Goal: Task Accomplishment & Management: Use online tool/utility

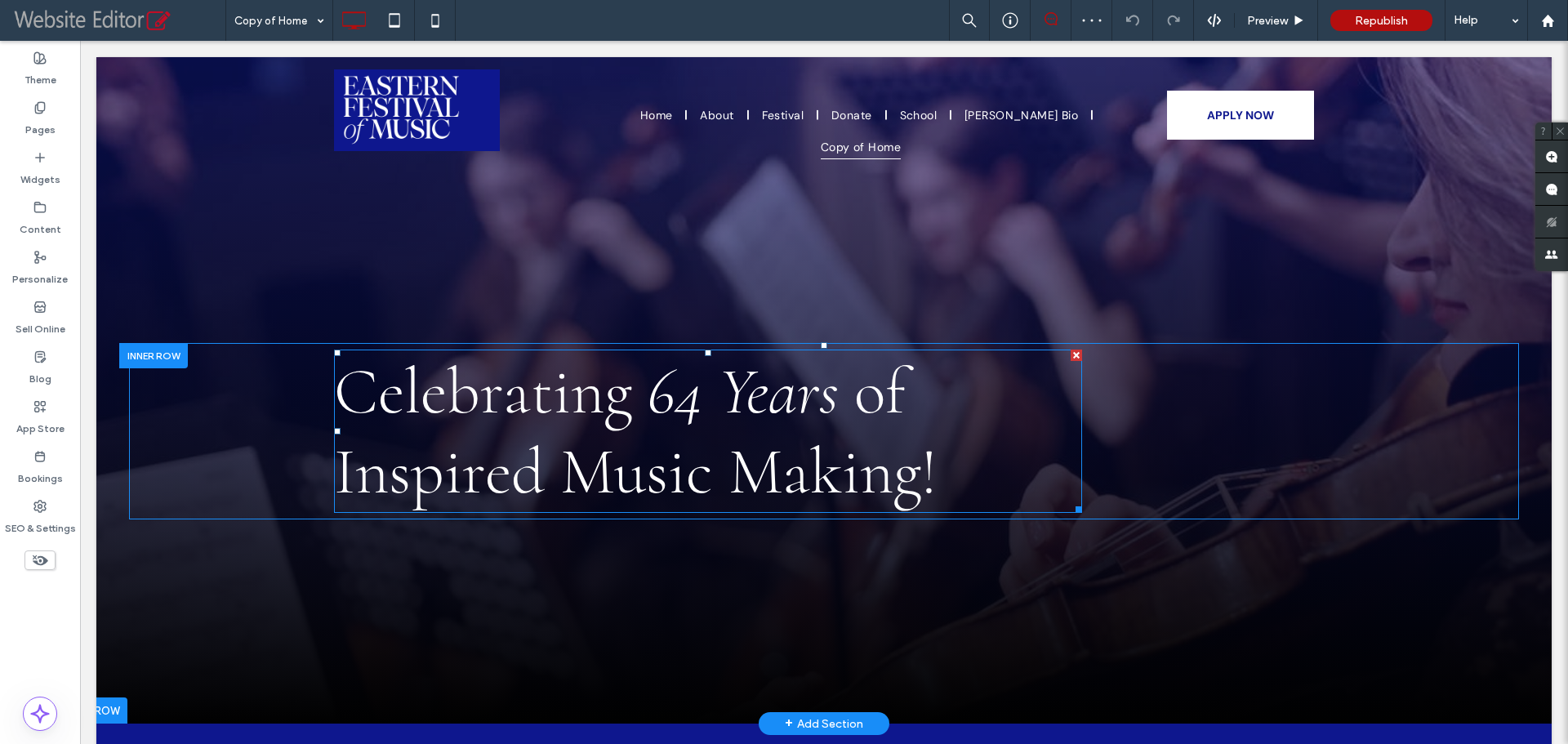
click at [517, 407] on span "Celebrating" at bounding box center [483, 391] width 298 height 79
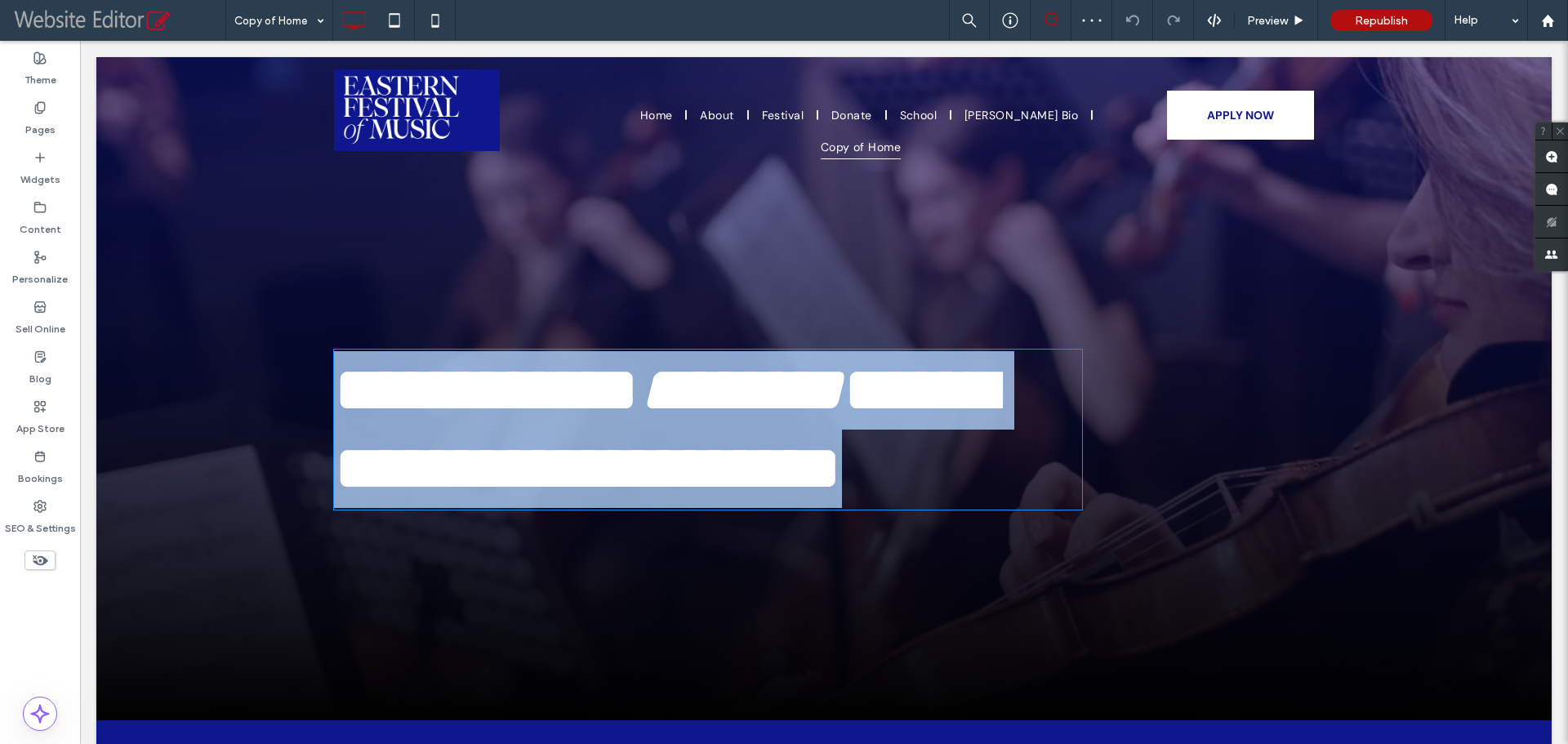
type input "*********"
type input "**"
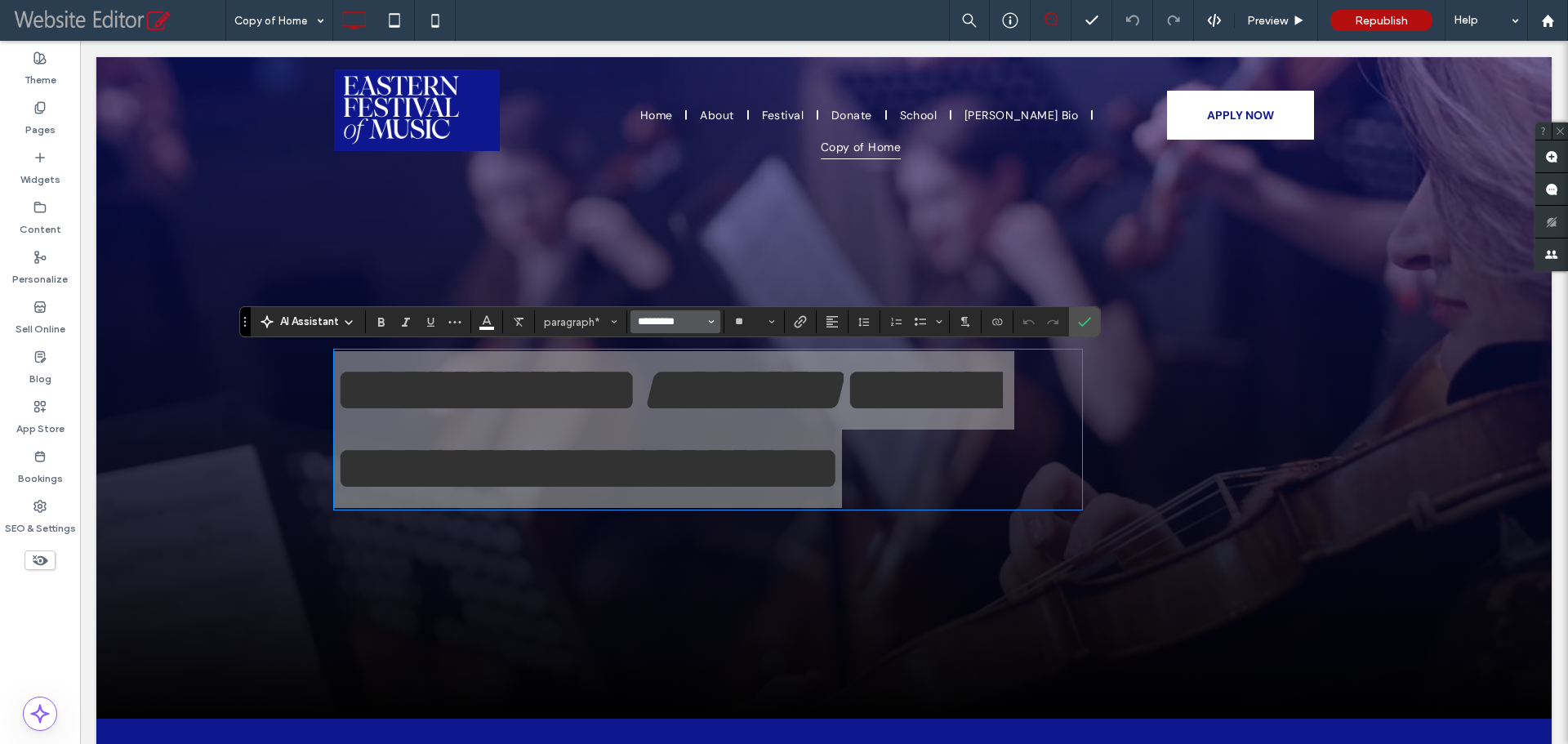
click at [651, 315] on input "*********" at bounding box center [671, 322] width 69 height 13
click at [680, 351] on section "Add Fonts Cormorant Cormorant Cormorant [PERSON_NAME]" at bounding box center [688, 393] width 115 height 139
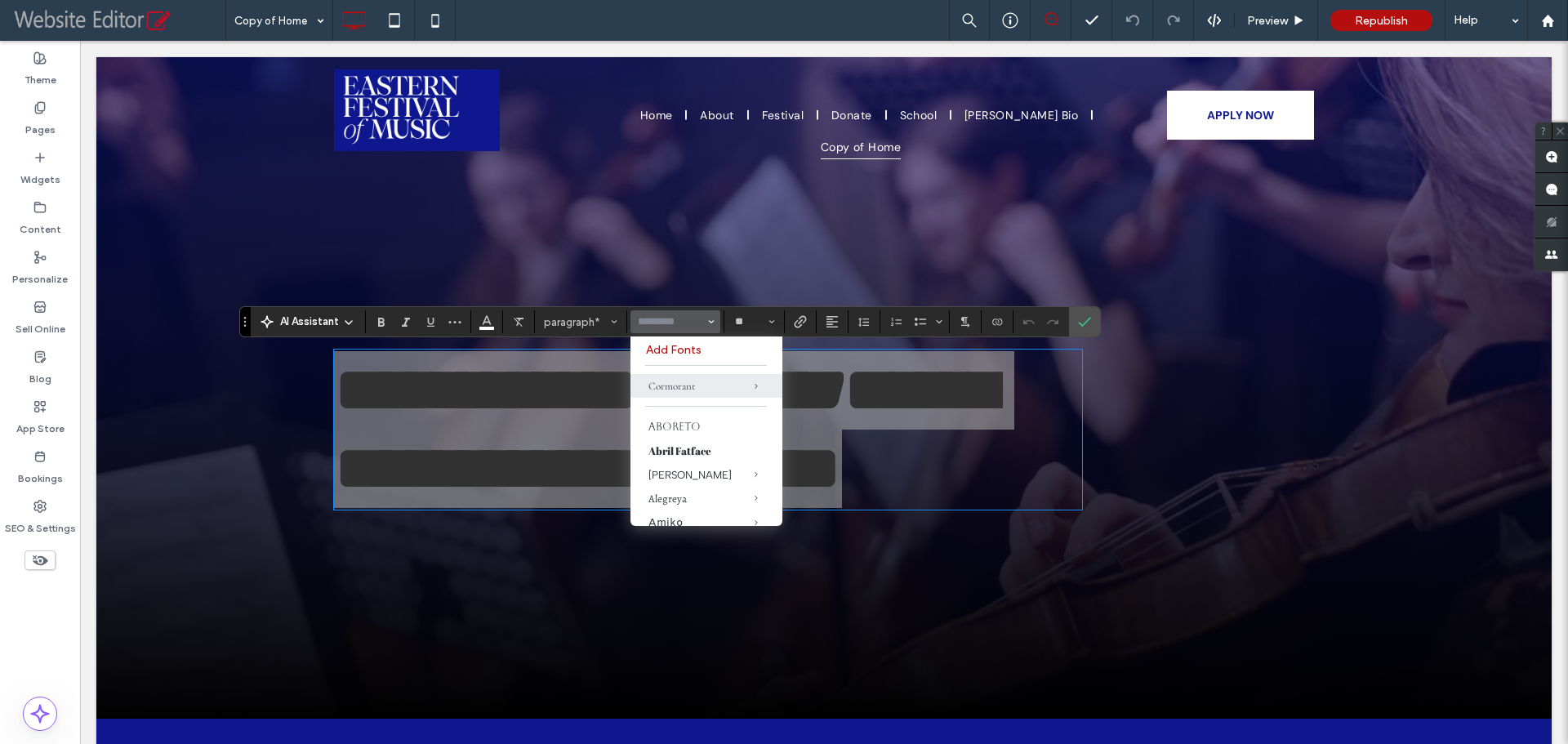
click at [680, 351] on label "Add Fonts" at bounding box center [706, 350] width 121 height 14
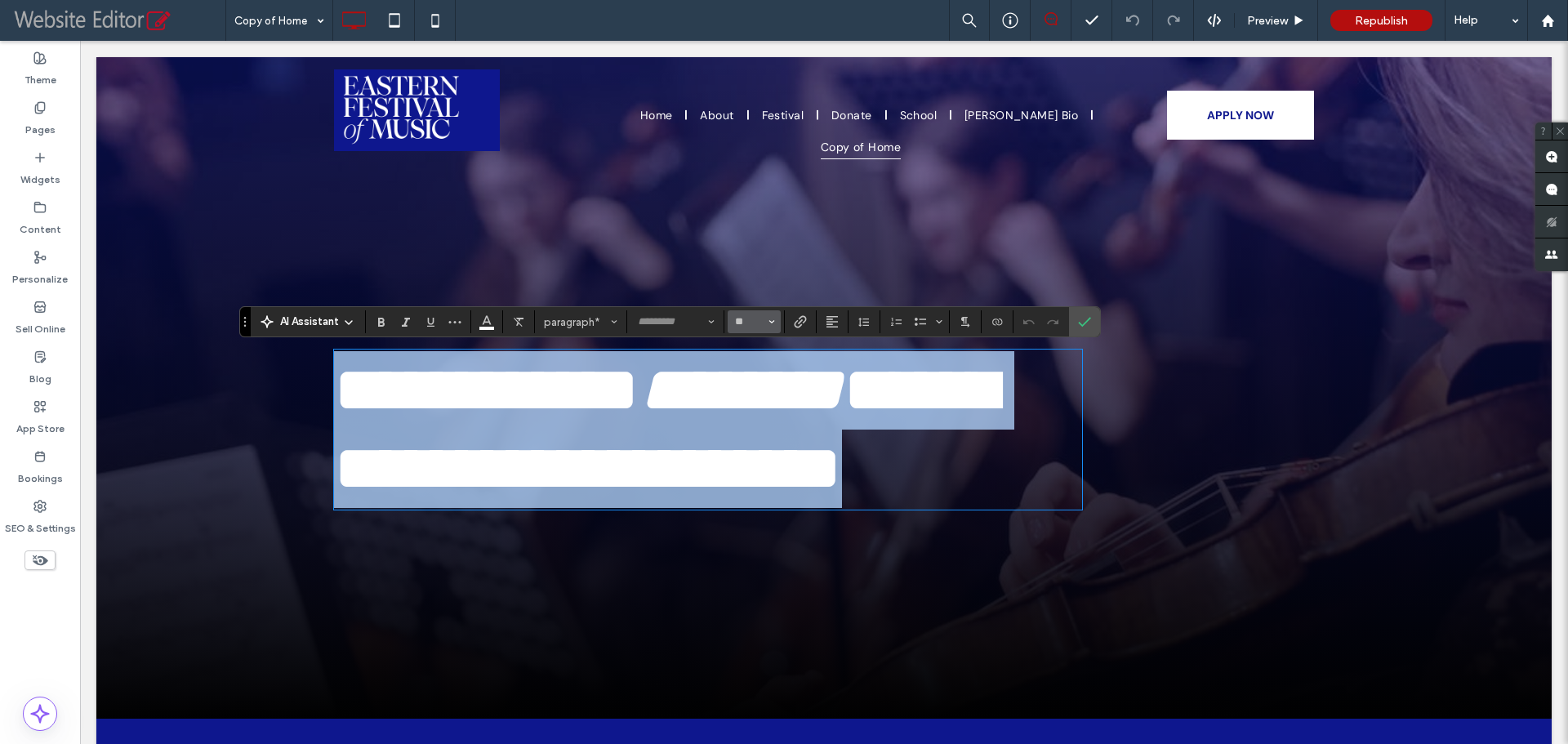
type input "*********"
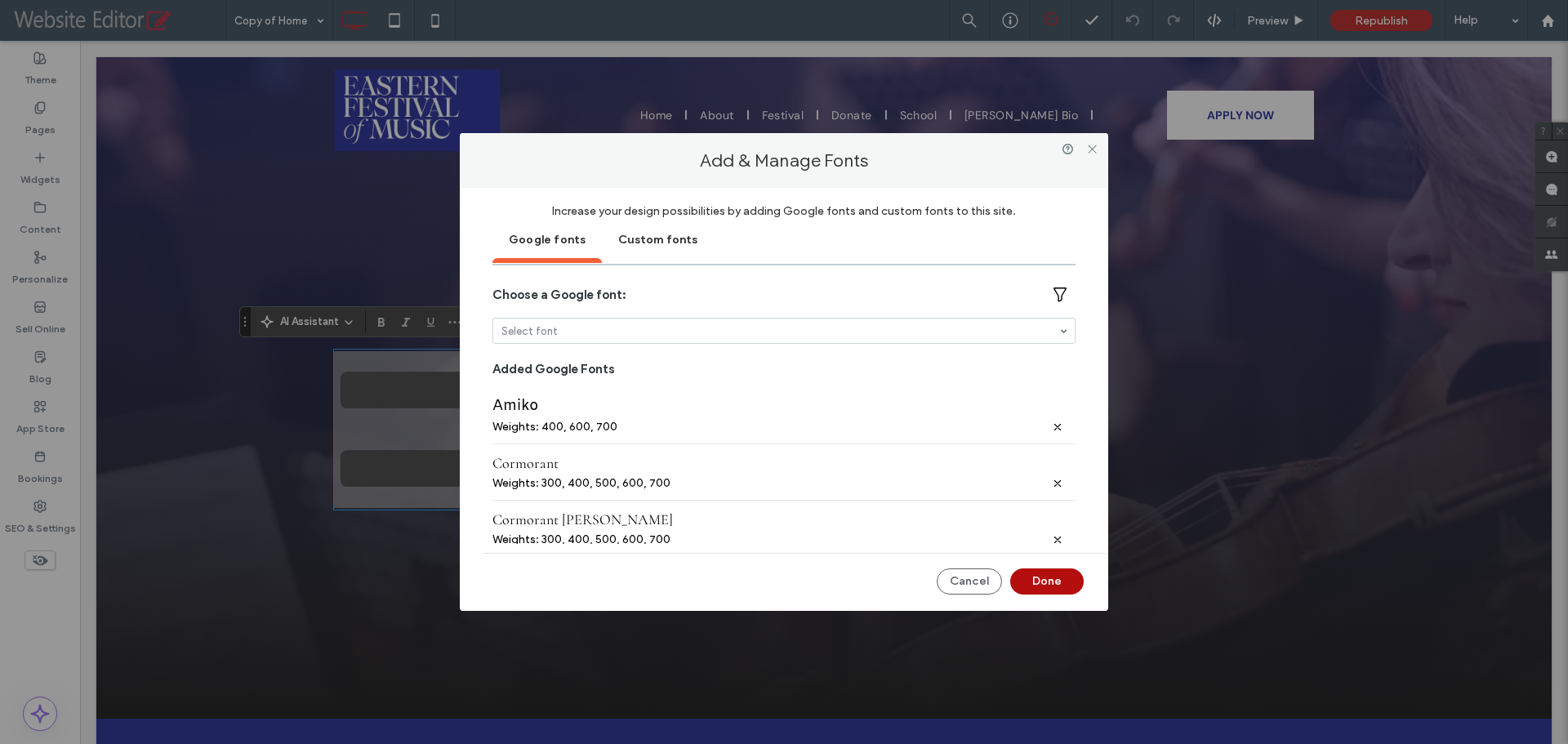
click at [677, 239] on div "Custom fonts" at bounding box center [657, 238] width 112 height 41
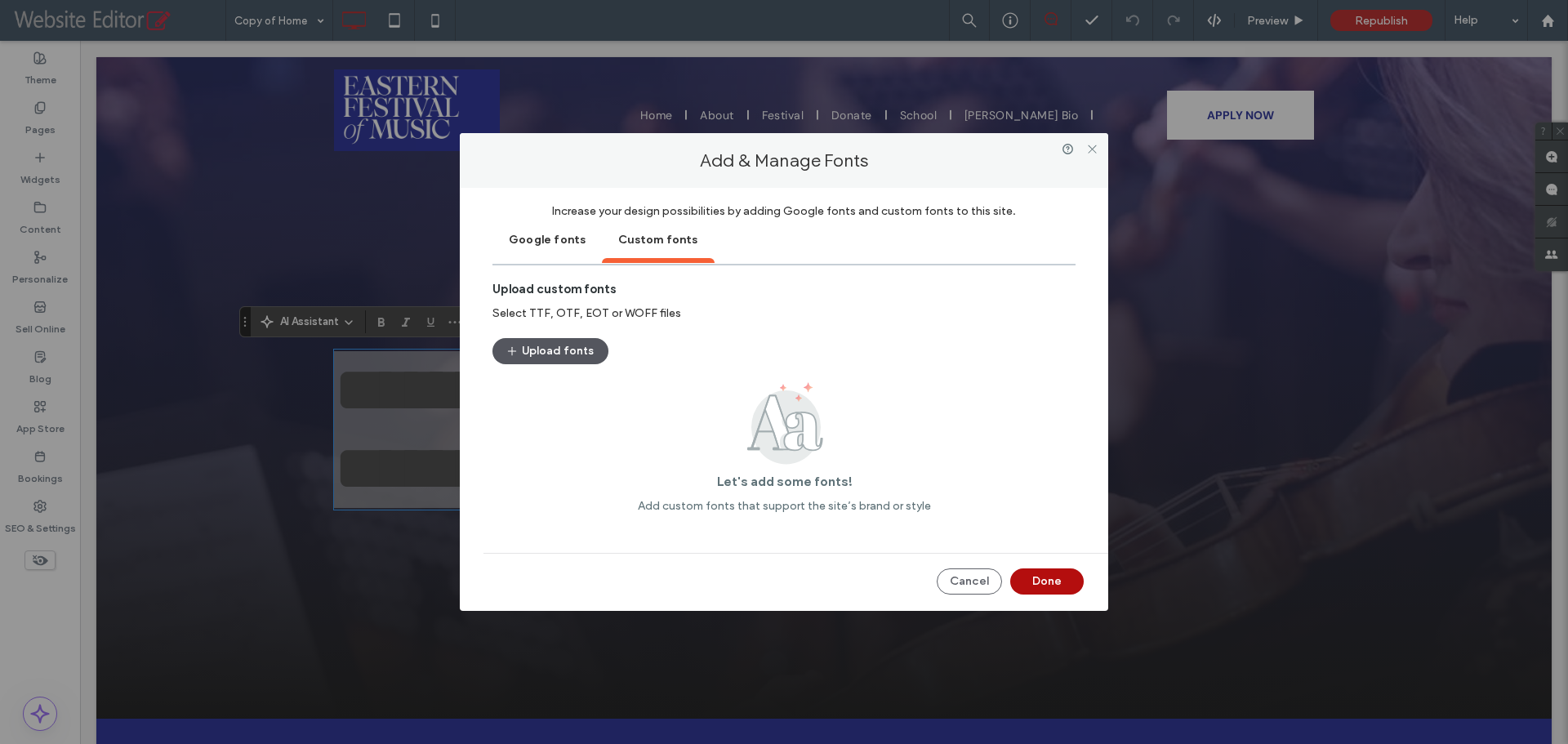
click at [529, 352] on button "Upload fonts" at bounding box center [550, 351] width 116 height 26
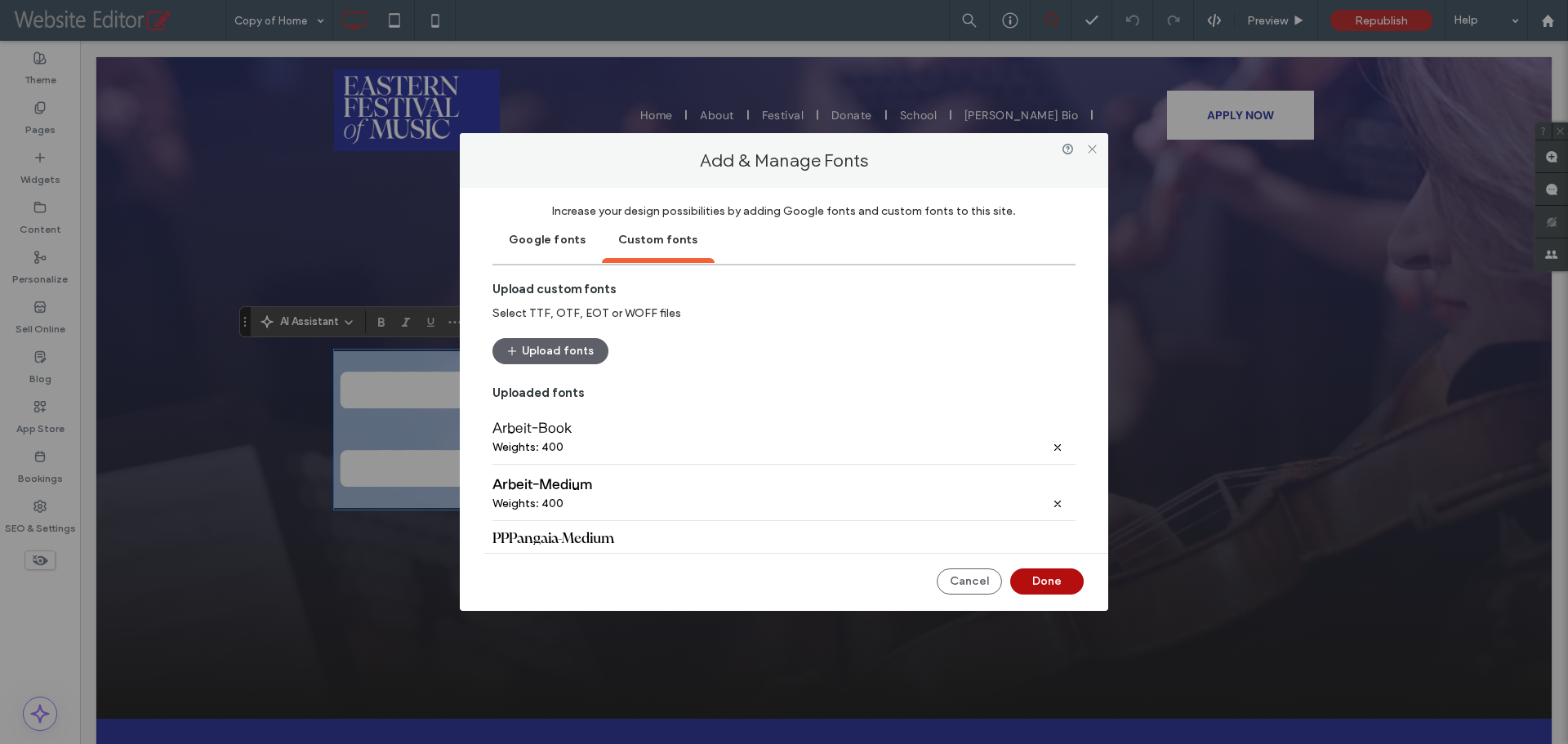
scroll to position [82, 0]
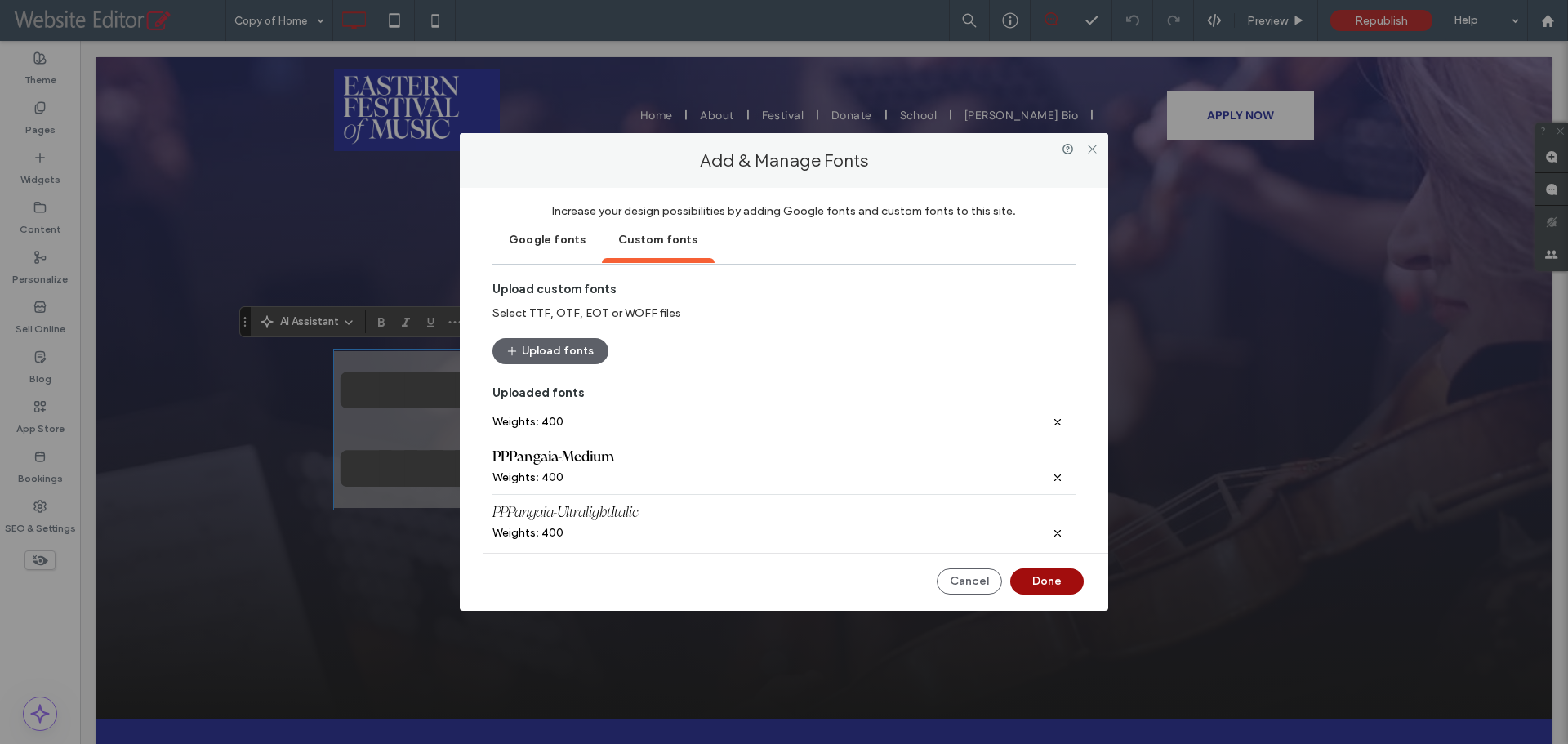
click at [1051, 582] on button "Done" at bounding box center [1046, 581] width 73 height 26
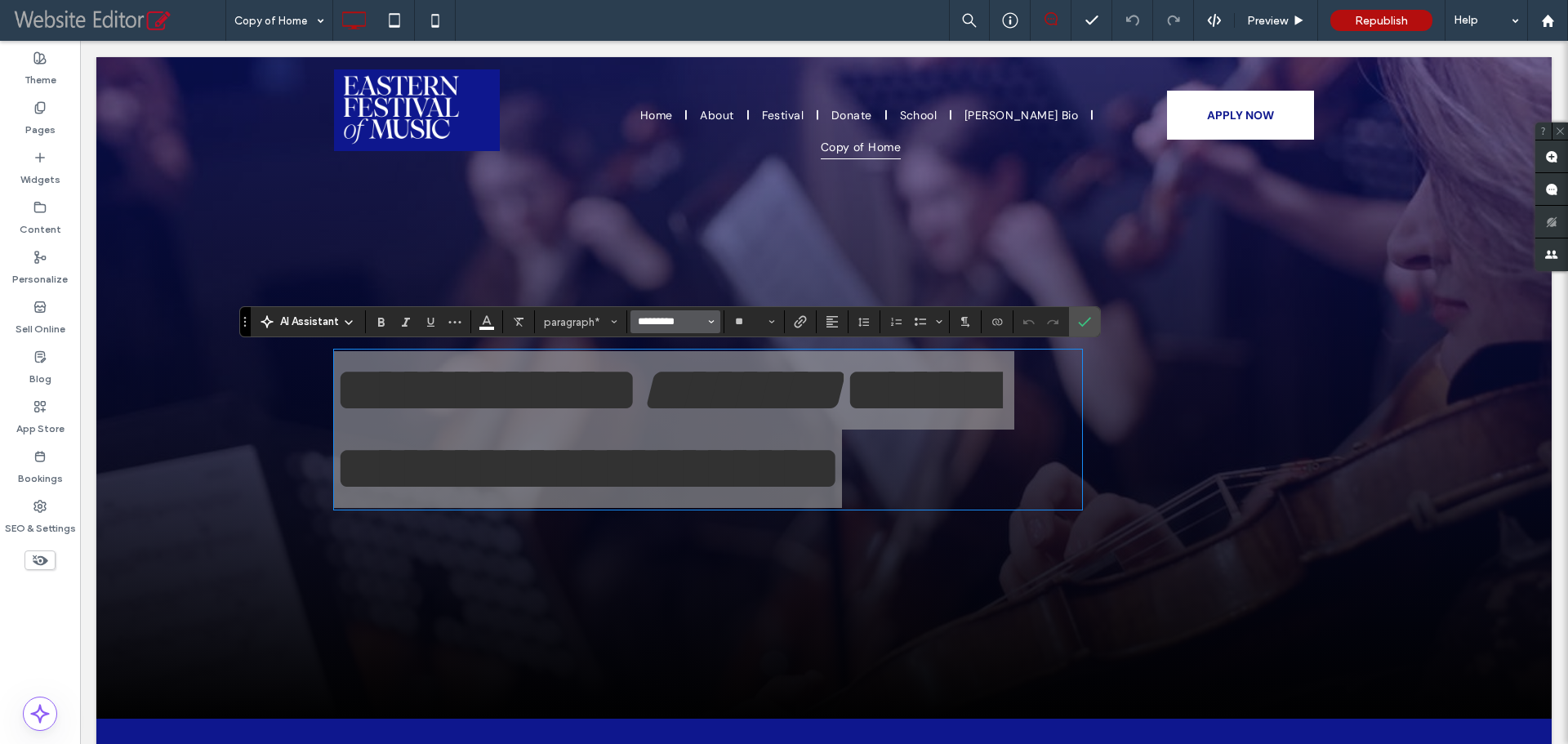
click at [678, 322] on input "*********" at bounding box center [671, 322] width 69 height 13
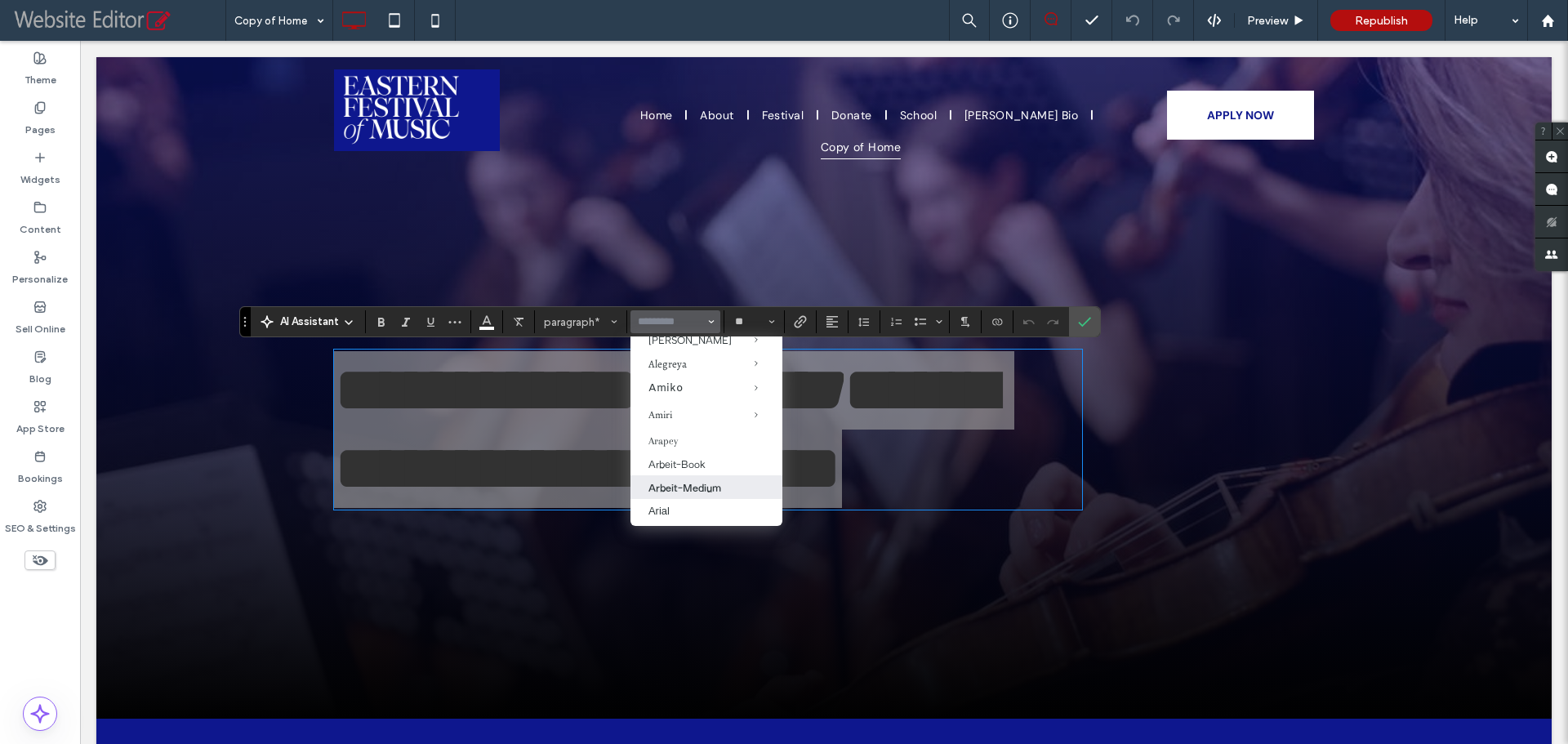
scroll to position [163, 0]
drag, startPoint x: 692, startPoint y: 464, endPoint x: 648, endPoint y: 427, distance: 57.5
click at [692, 464] on label "Arbeit-Medium" at bounding box center [707, 458] width 152 height 23
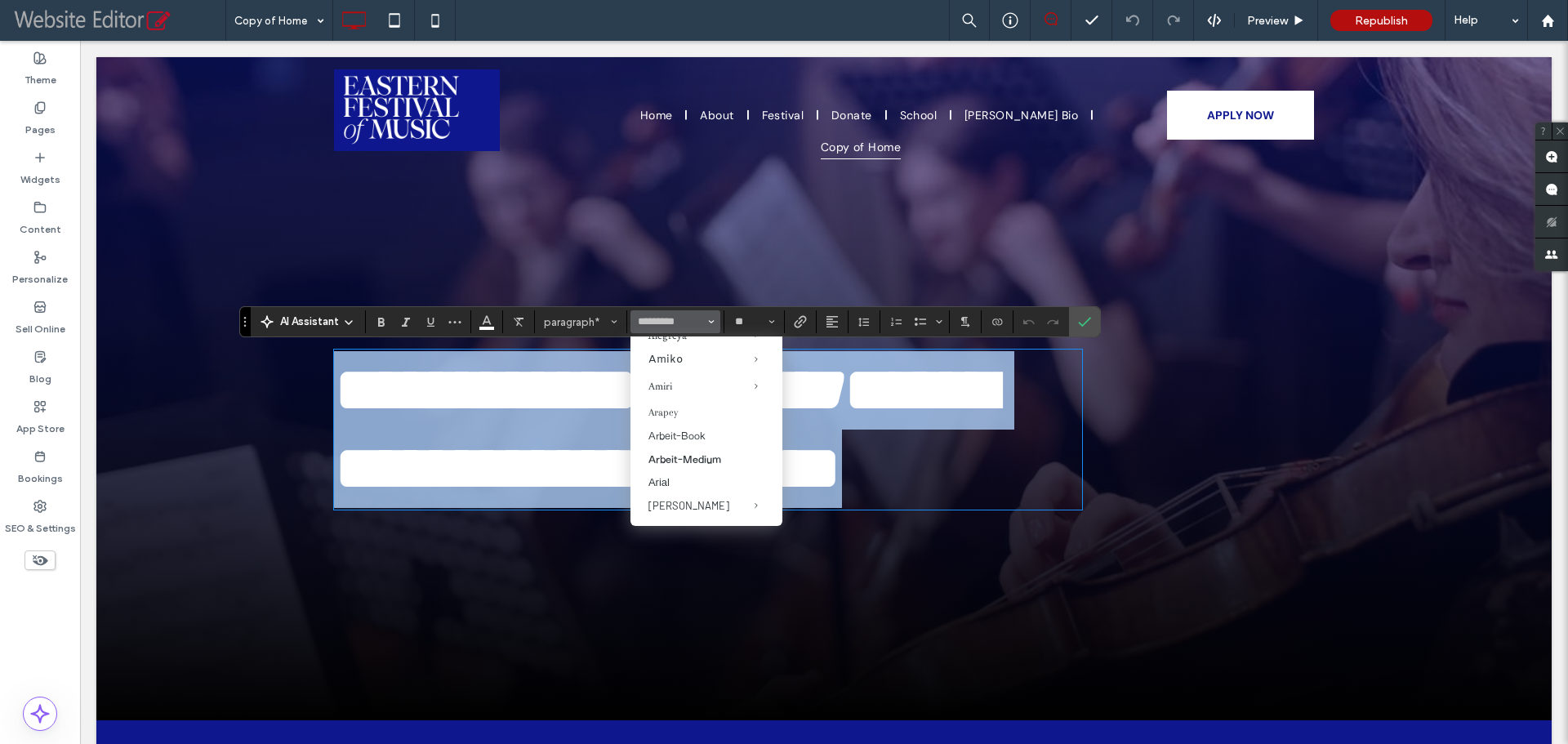
type input "**********"
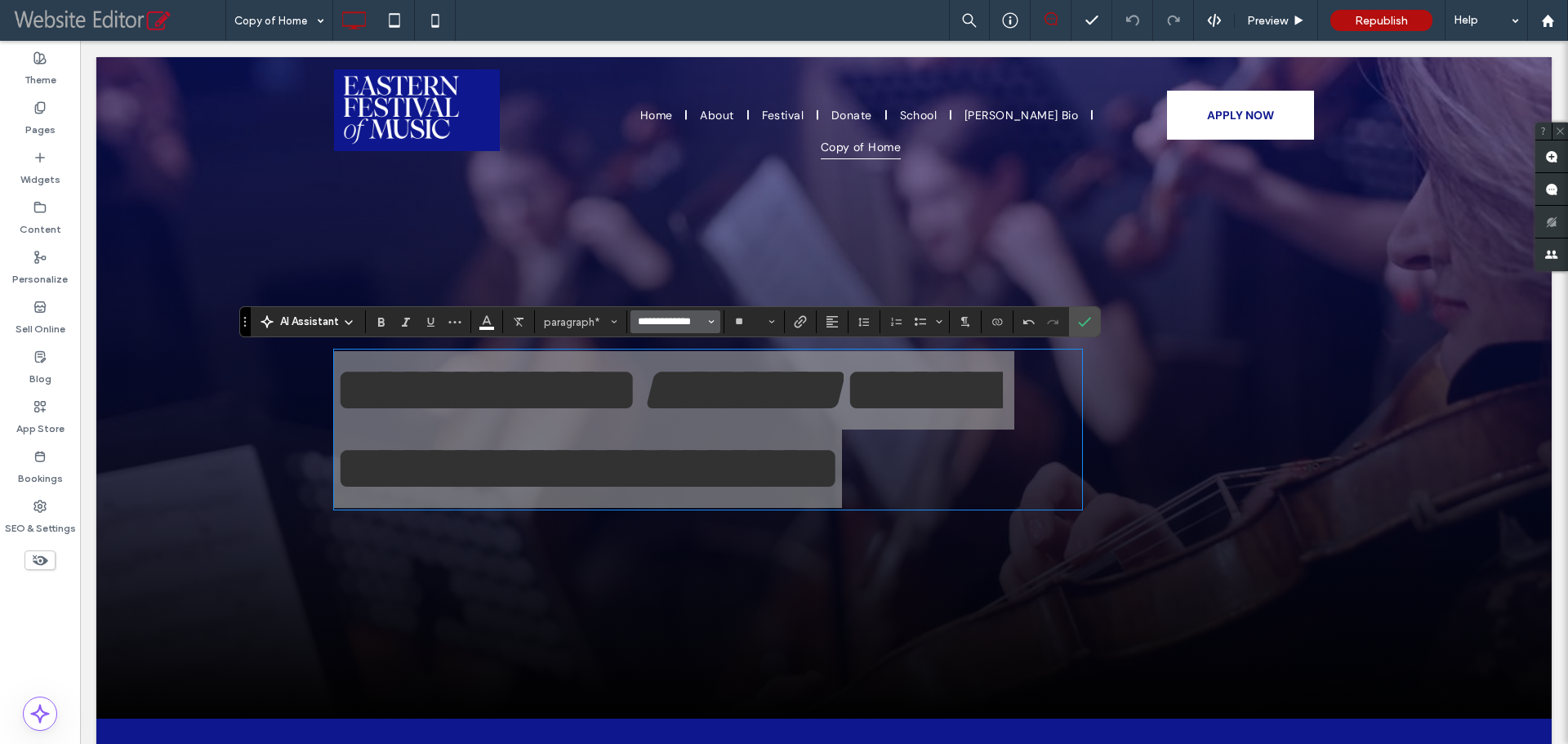
click at [680, 319] on input "**********" at bounding box center [671, 322] width 69 height 13
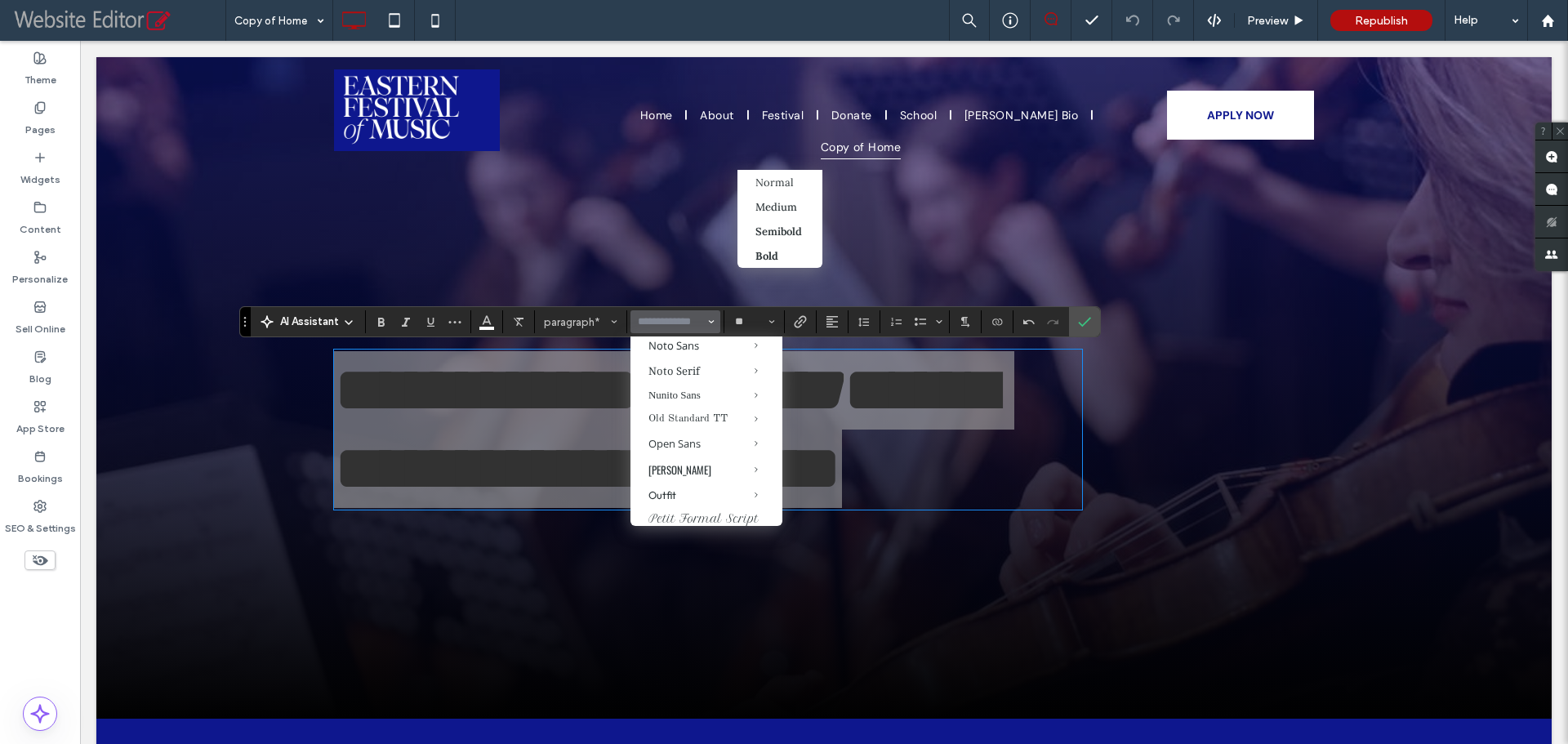
scroll to position [1388, 0]
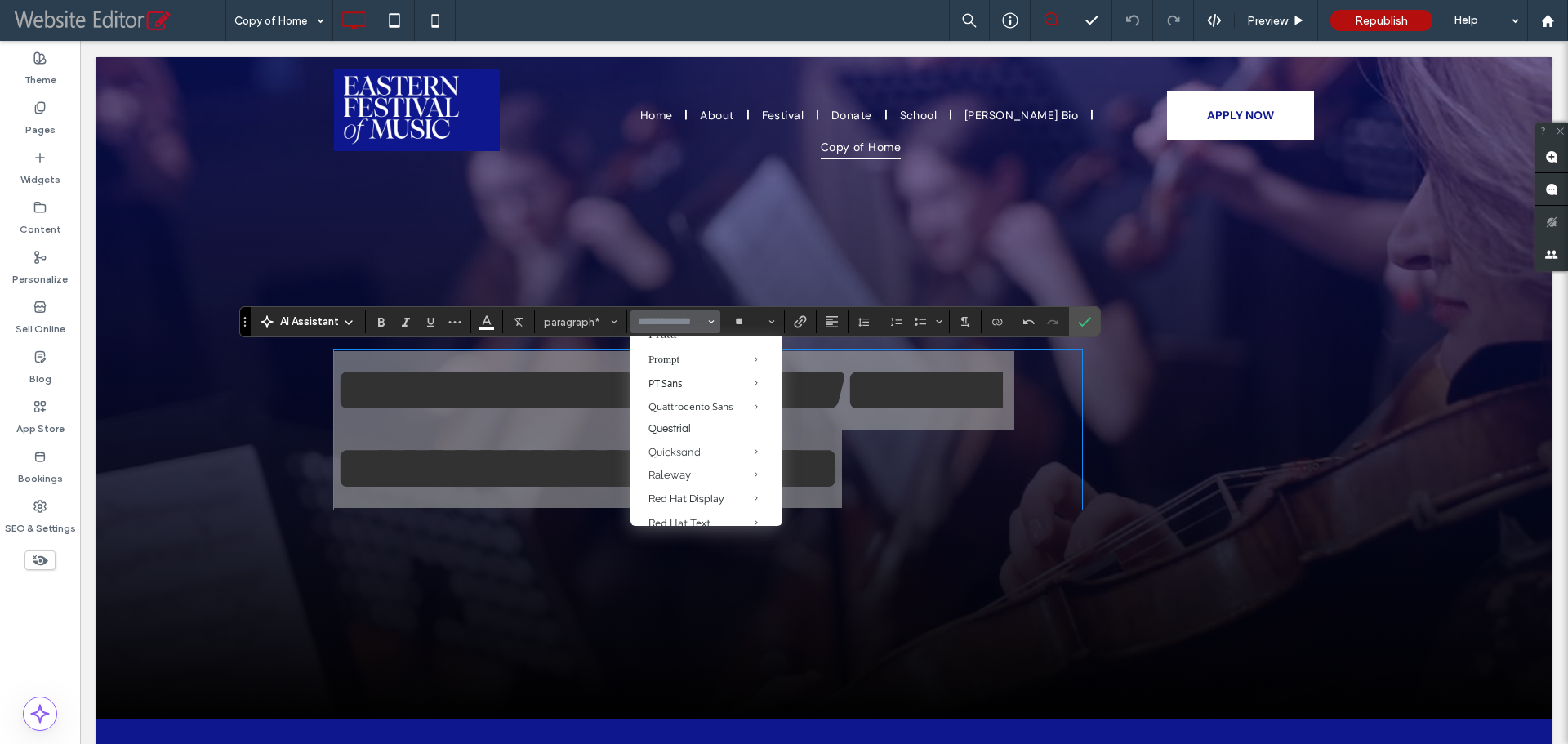
click at [692, 298] on label "PPPangaia-Medium" at bounding box center [707, 286] width 152 height 23
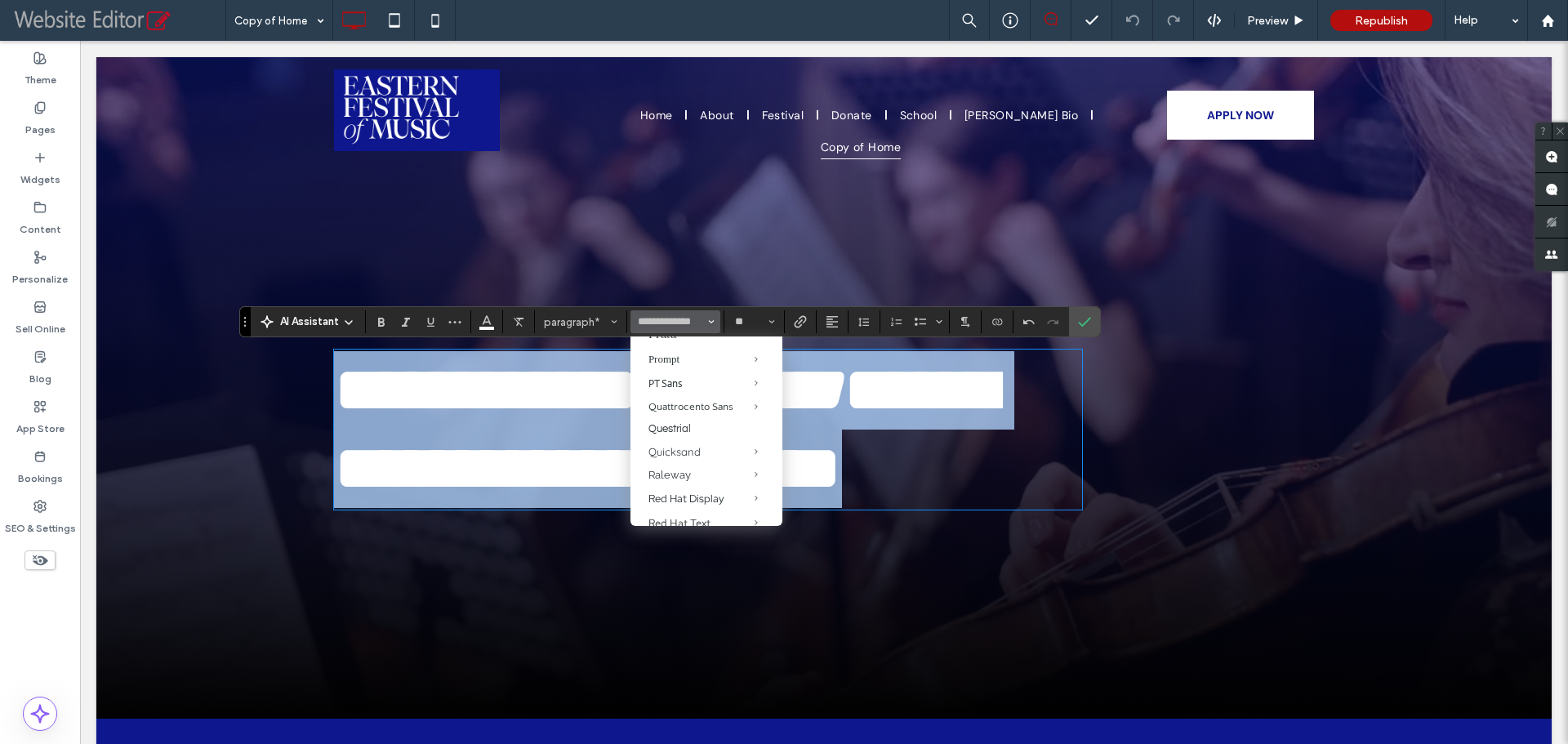
type input "**********"
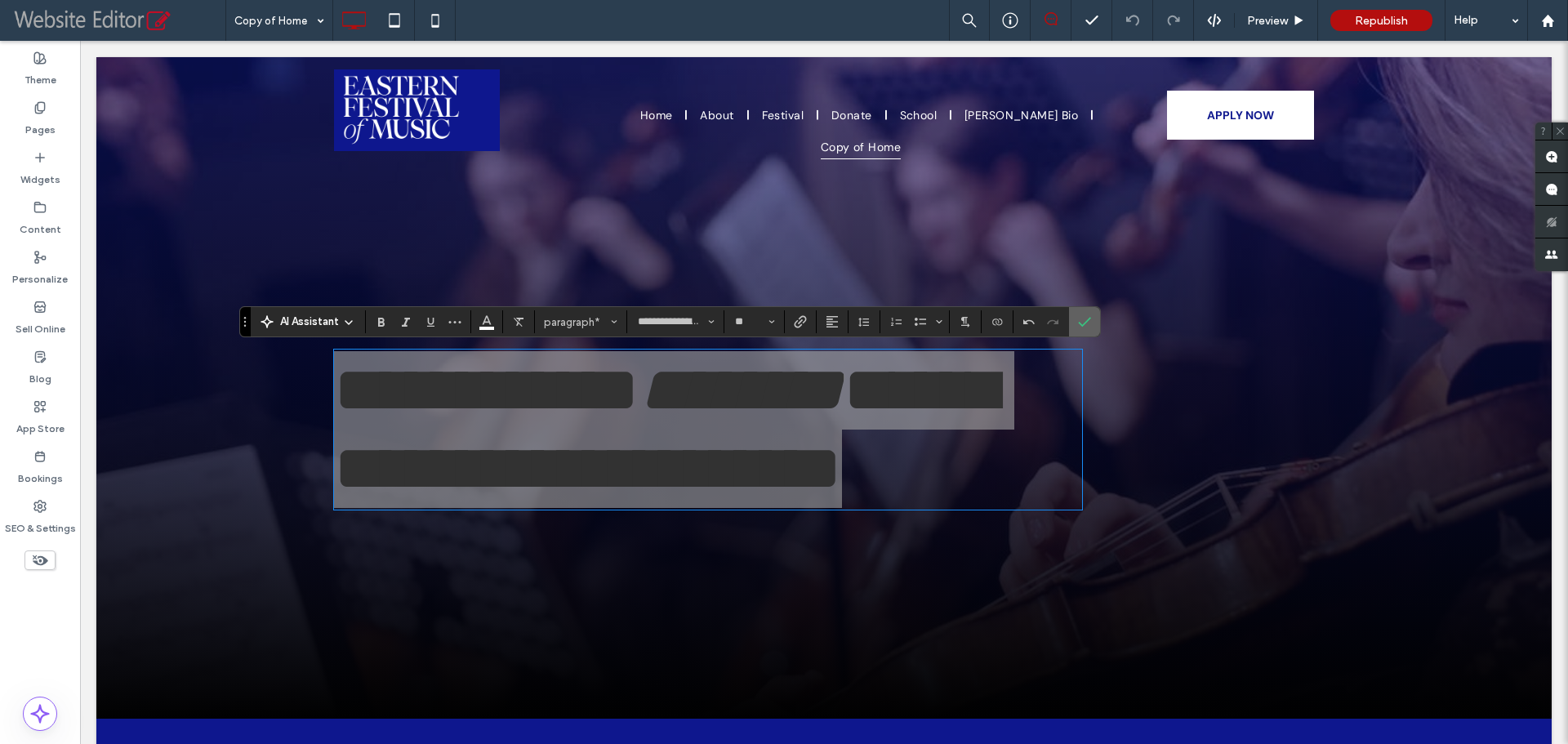
click at [1080, 322] on icon "Confirm" at bounding box center [1085, 322] width 13 height 13
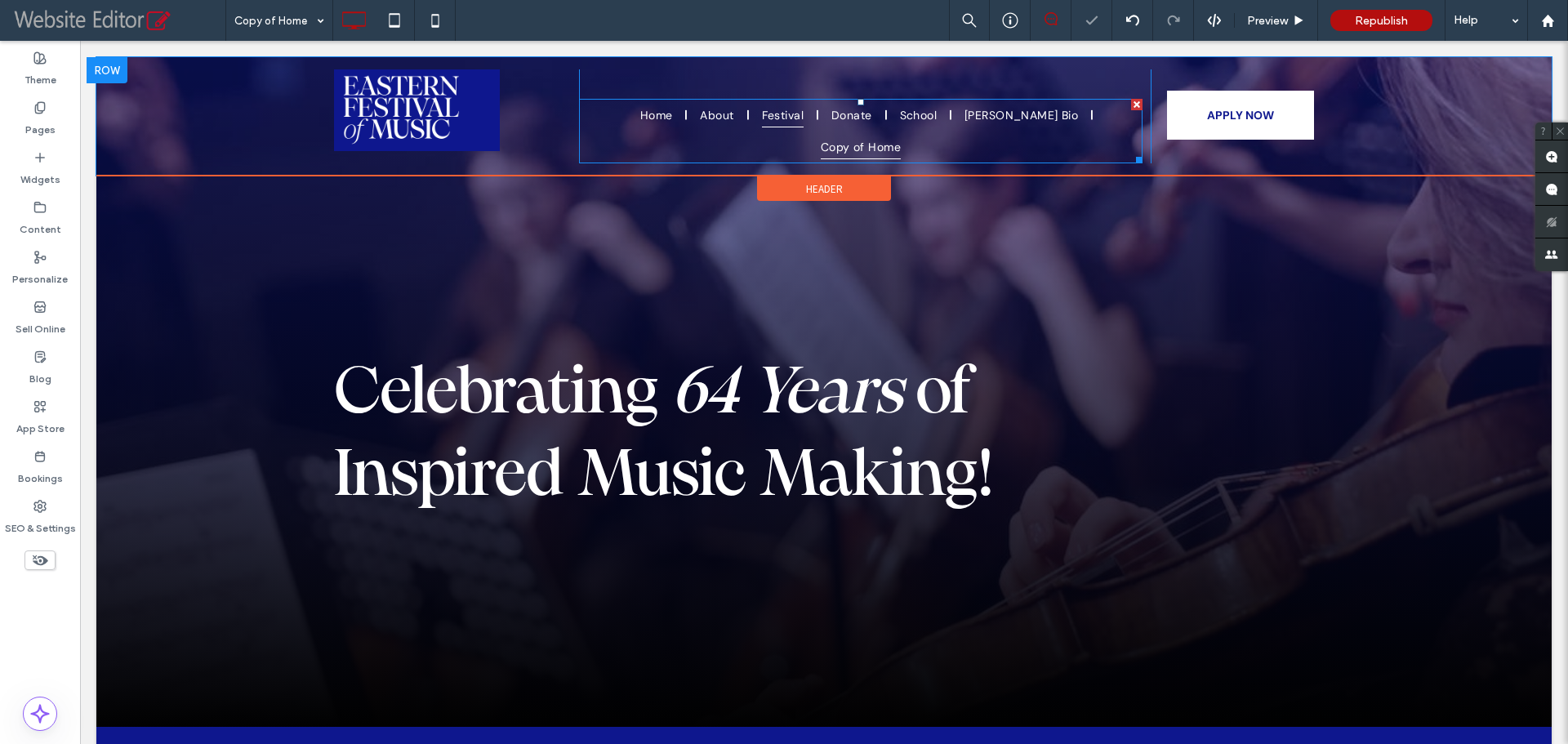
click at [761, 106] on link "Festival" at bounding box center [782, 115] width 66 height 32
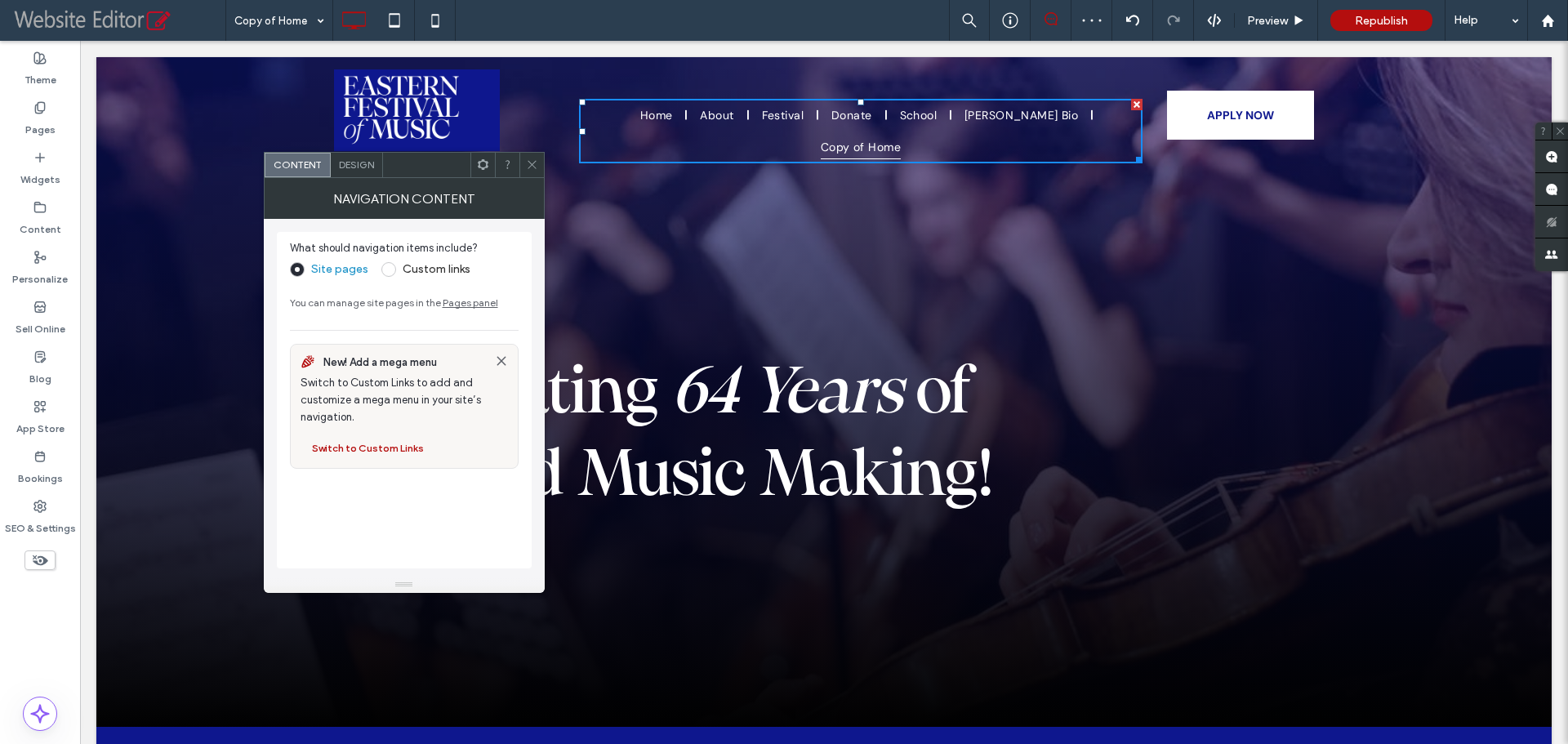
click at [348, 169] on span "Design" at bounding box center [357, 164] width 35 height 12
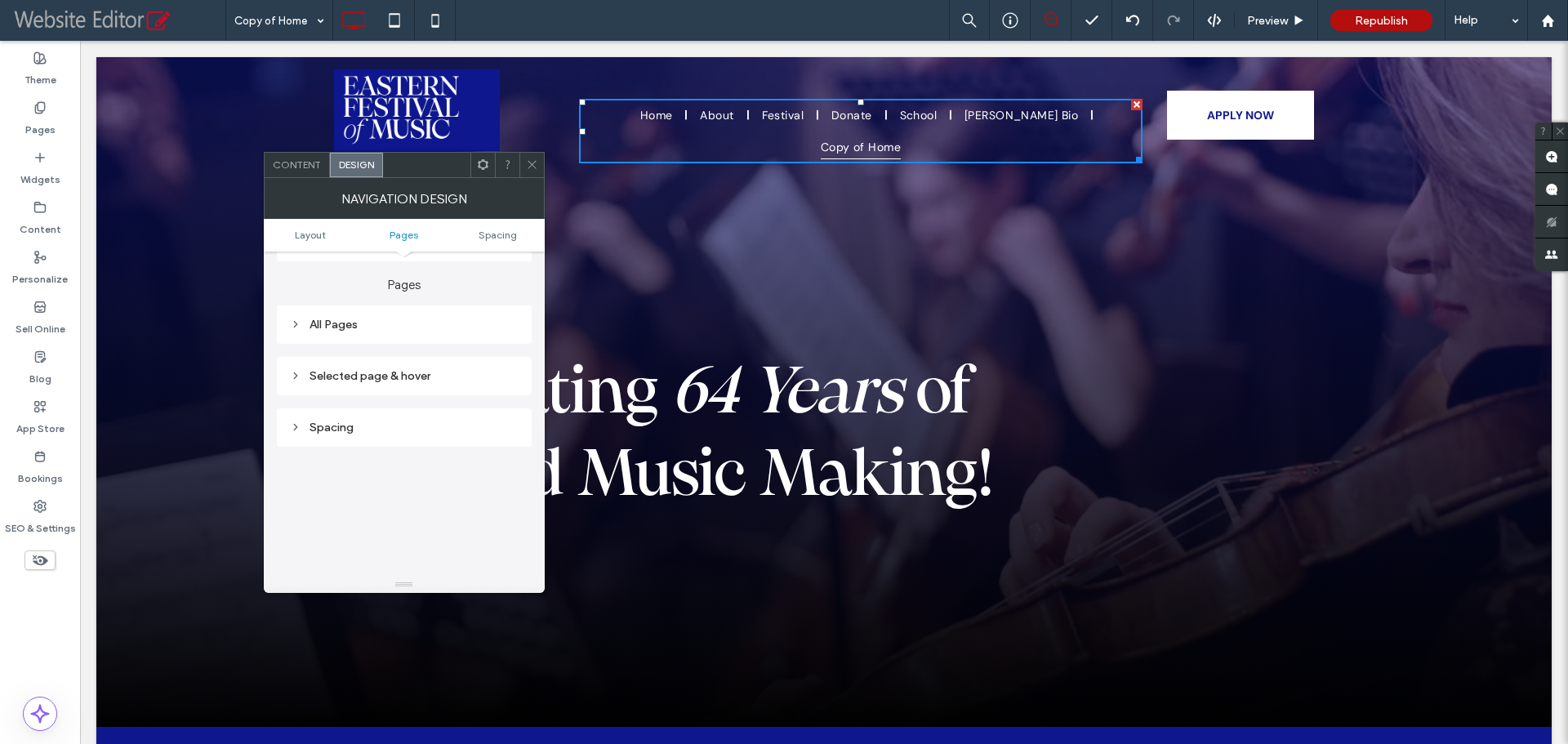
scroll to position [245, 0]
click at [326, 299] on div "All Pages" at bounding box center [404, 297] width 228 height 14
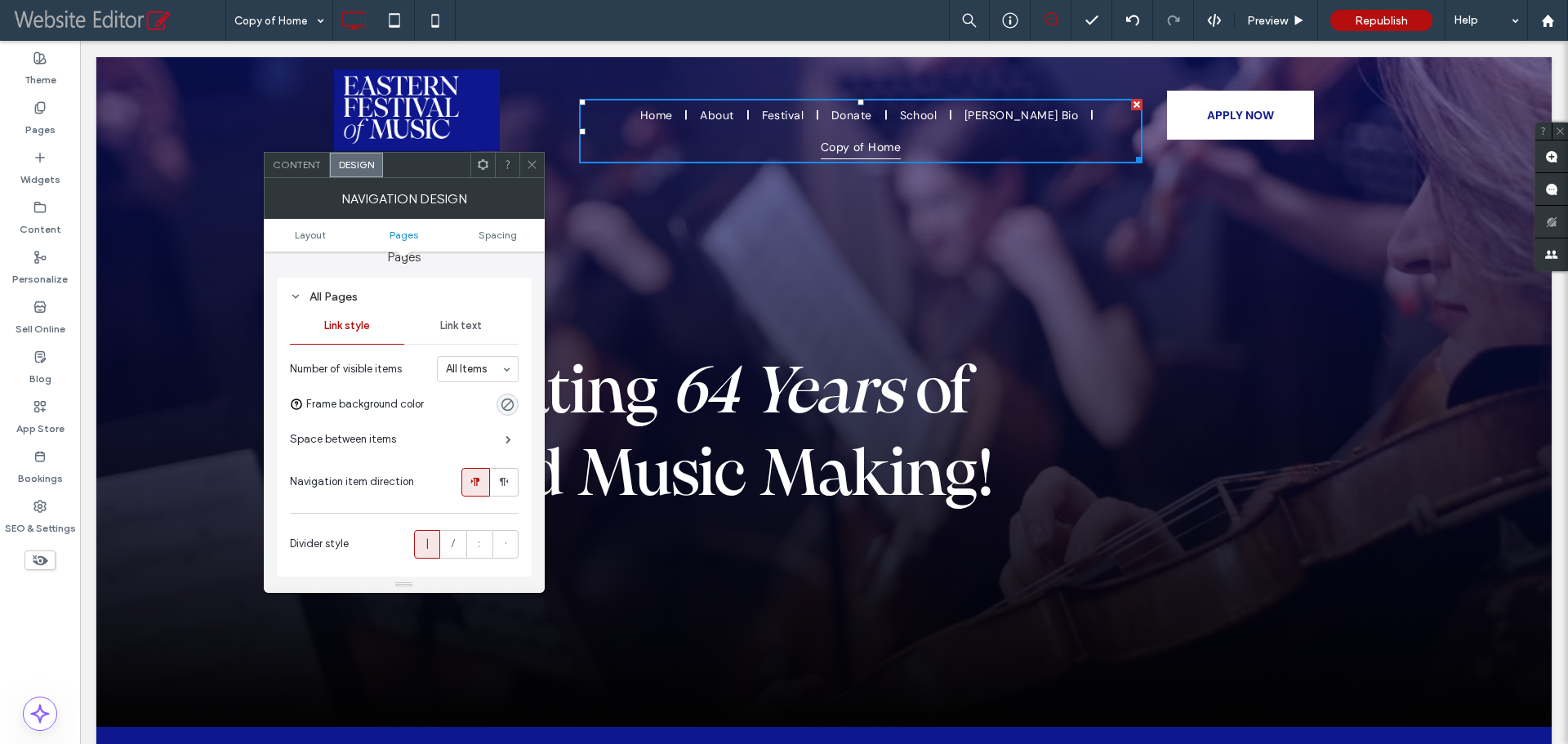
click at [457, 327] on span "Link text" at bounding box center [461, 326] width 42 height 13
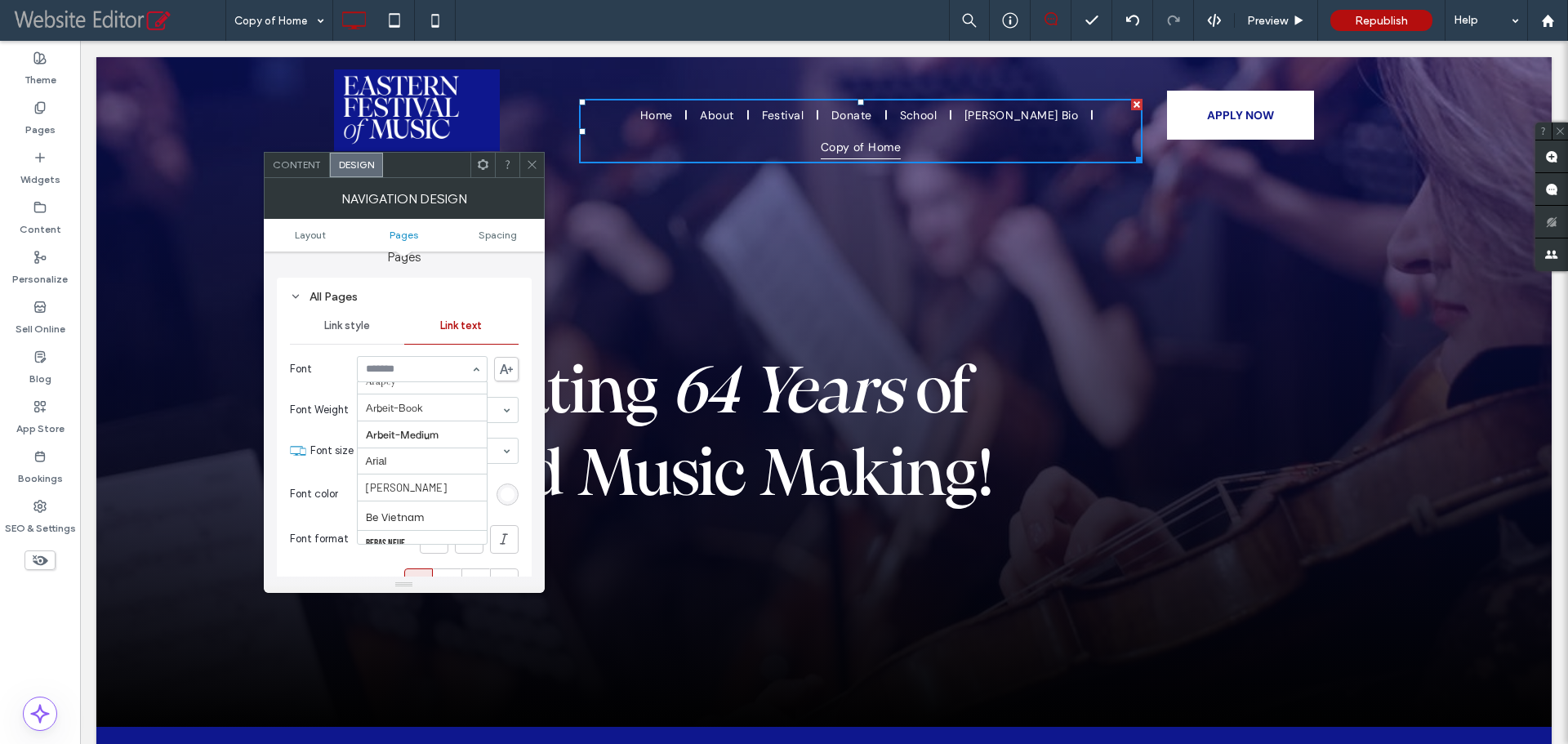
scroll to position [138, 0]
click at [528, 164] on icon at bounding box center [532, 164] width 12 height 12
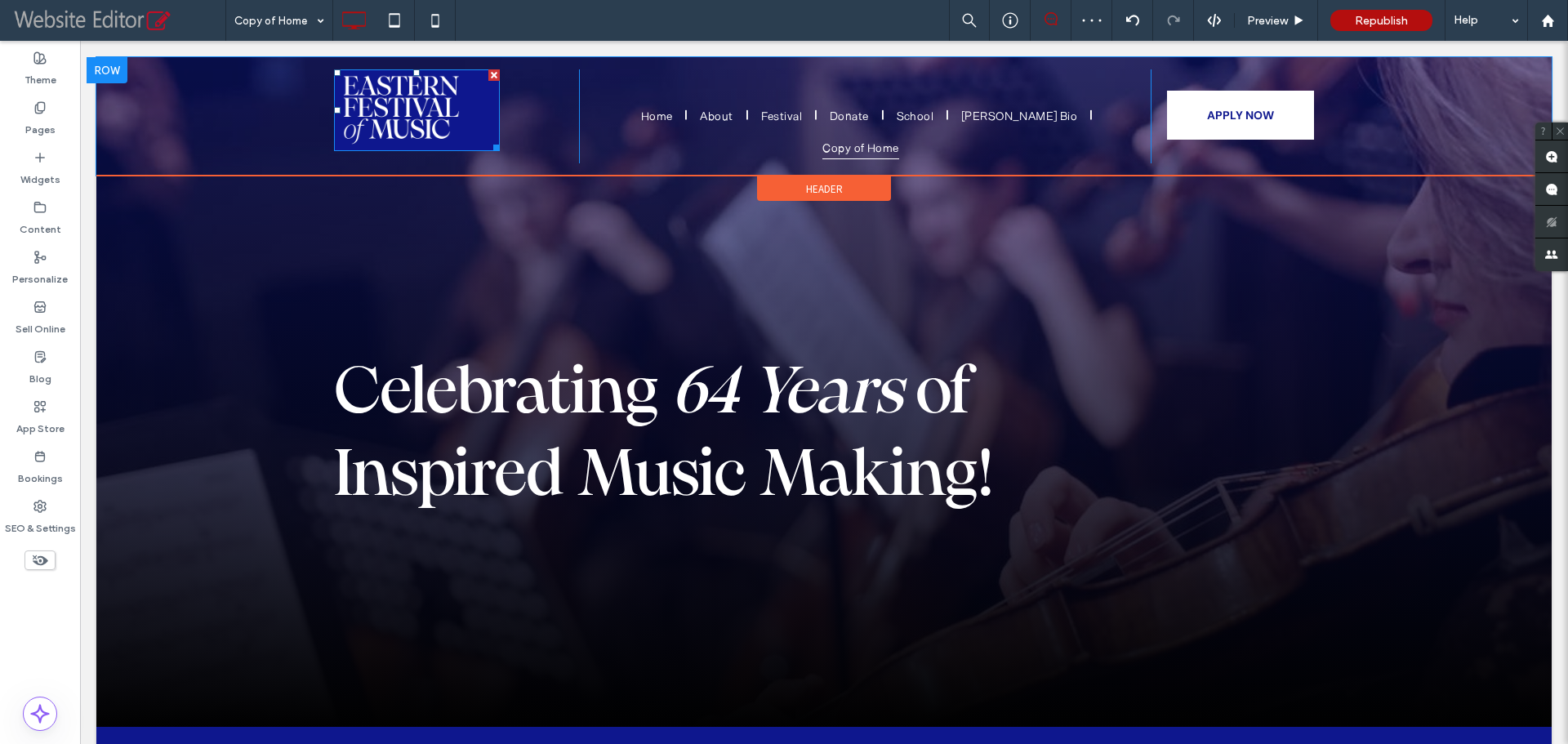
click at [414, 90] on img at bounding box center [417, 110] width 166 height 82
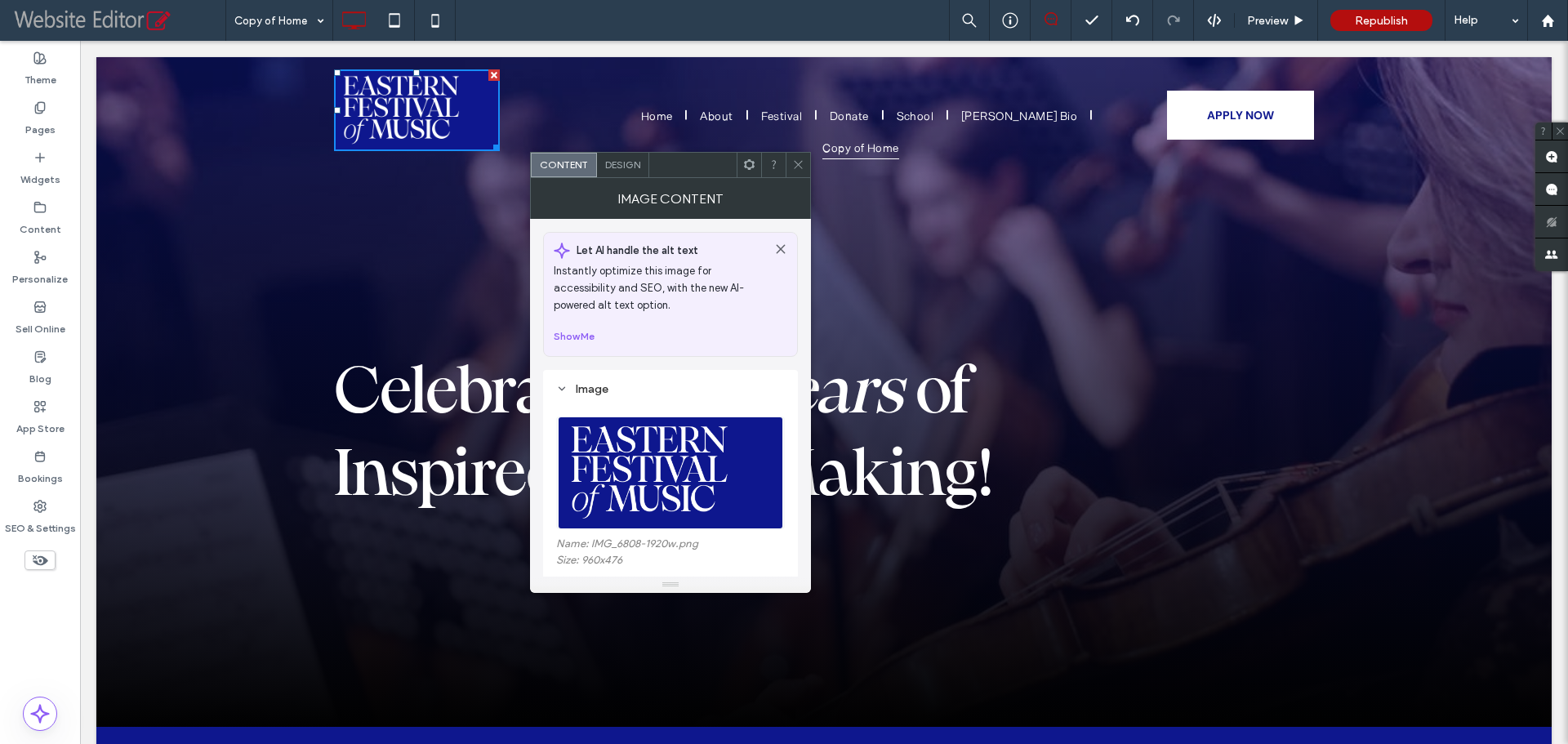
scroll to position [82, 0]
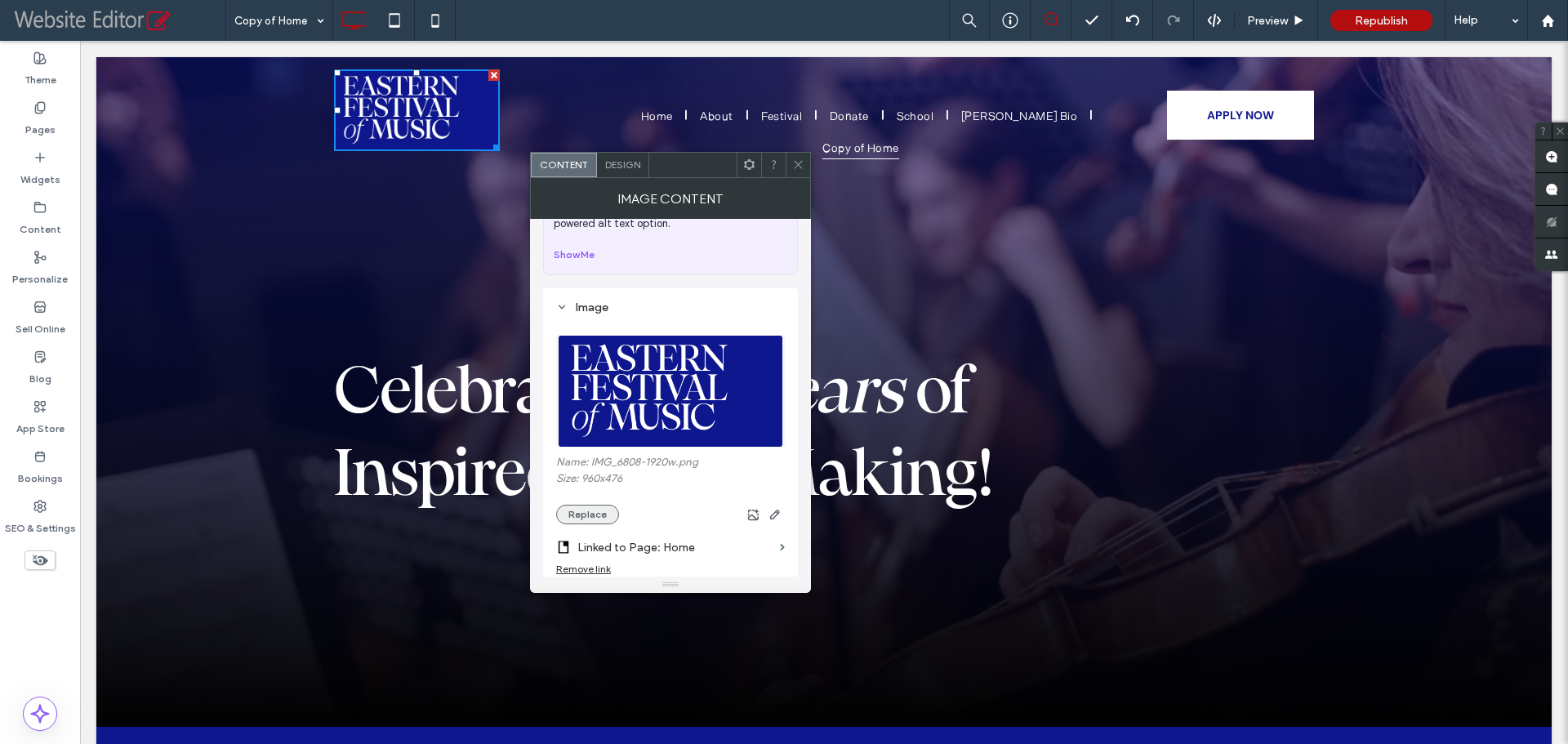
click at [587, 511] on button "Replace" at bounding box center [587, 515] width 62 height 20
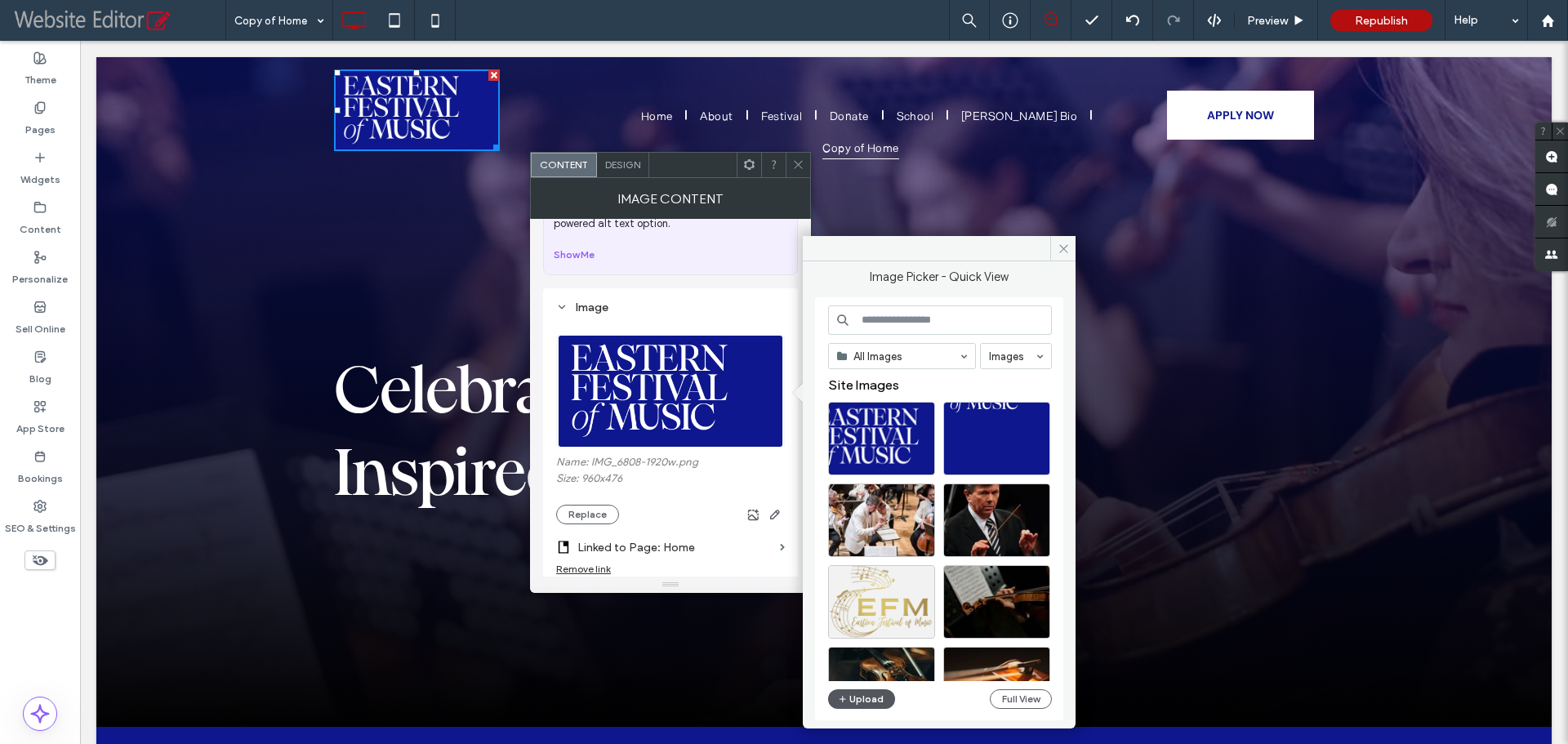
click at [863, 695] on button "Upload" at bounding box center [861, 699] width 67 height 20
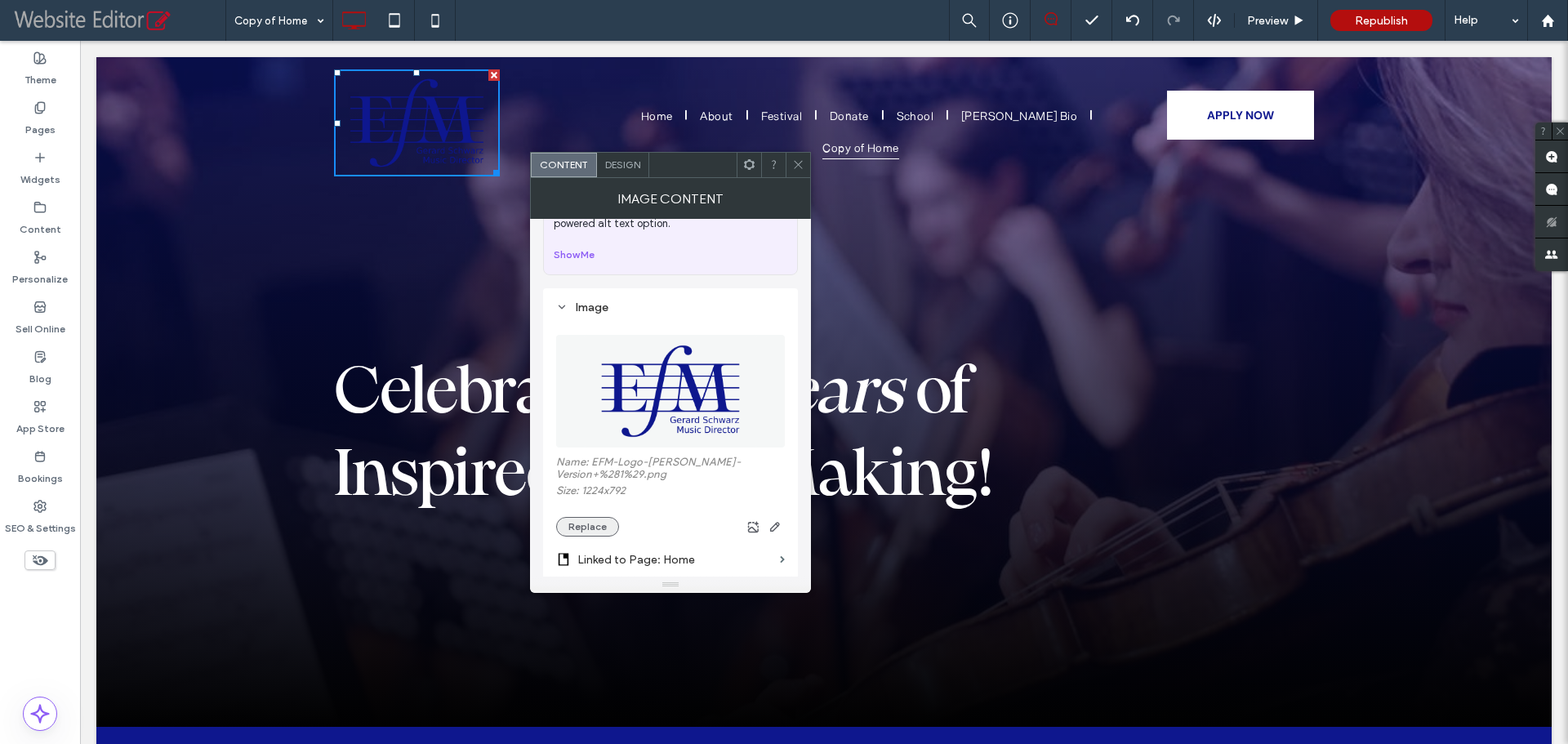
click at [603, 517] on button "Replace" at bounding box center [587, 527] width 62 height 20
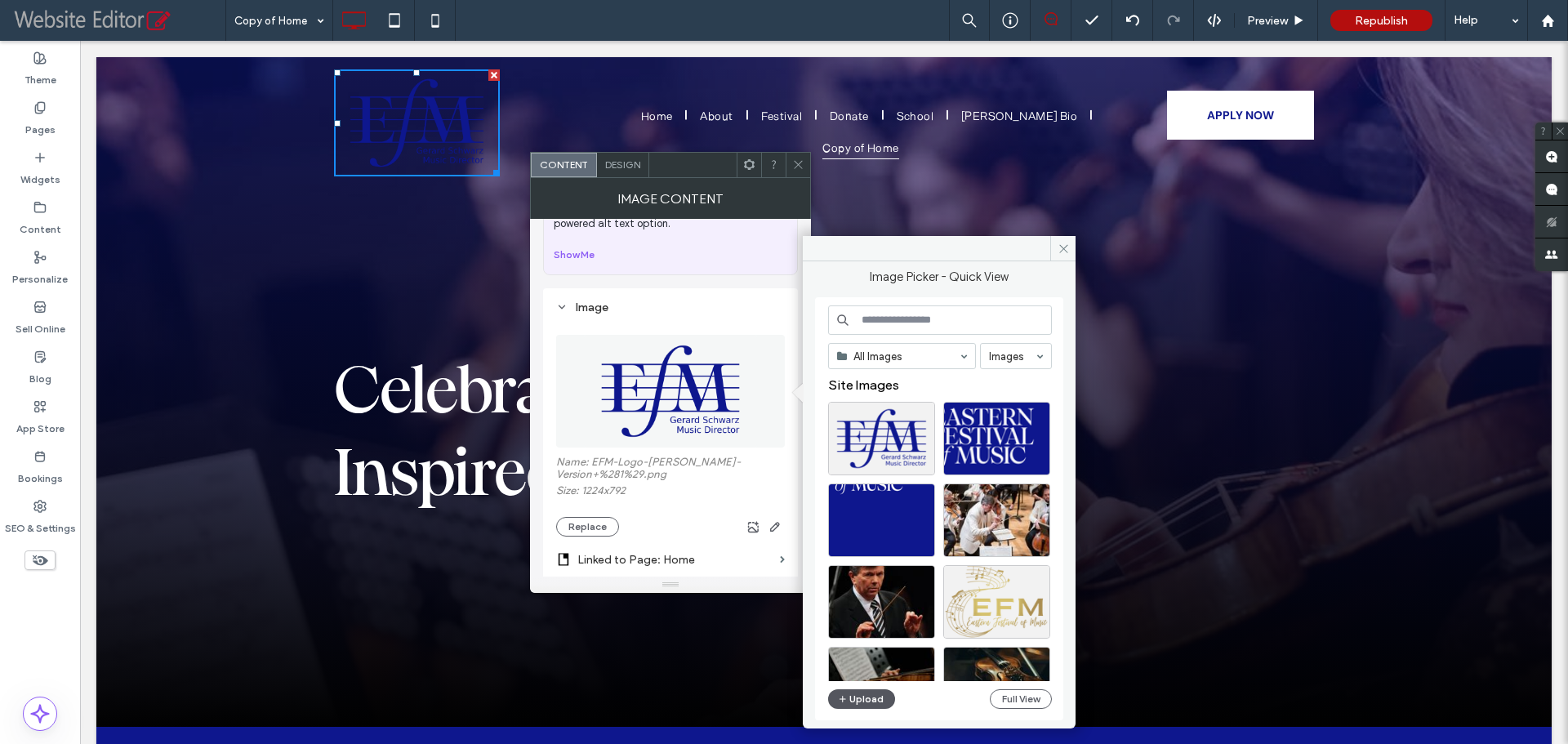
click at [864, 700] on button "Upload" at bounding box center [861, 699] width 67 height 20
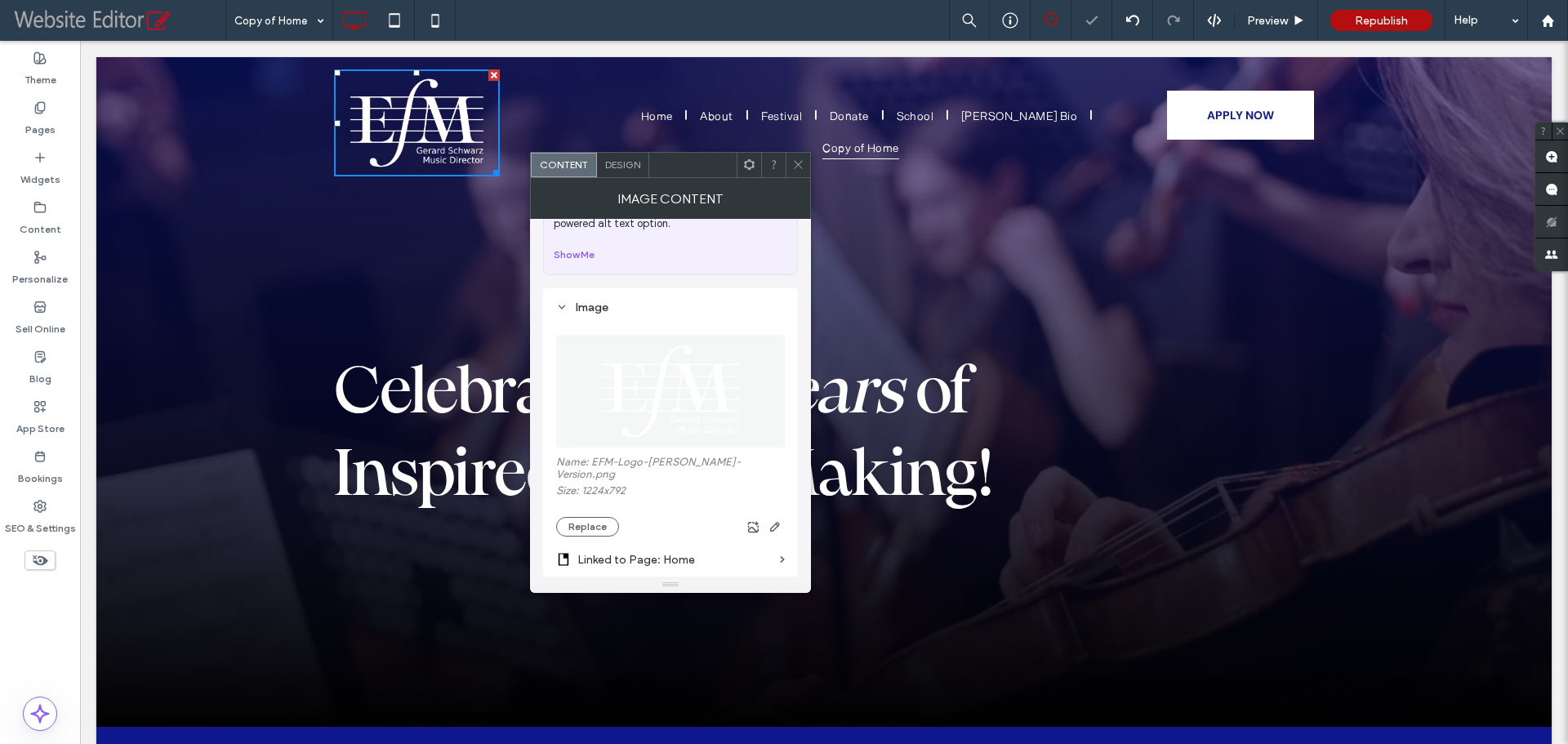
drag, startPoint x: 798, startPoint y: 167, endPoint x: 758, endPoint y: 151, distance: 43.1
click at [798, 167] on icon at bounding box center [798, 164] width 12 height 12
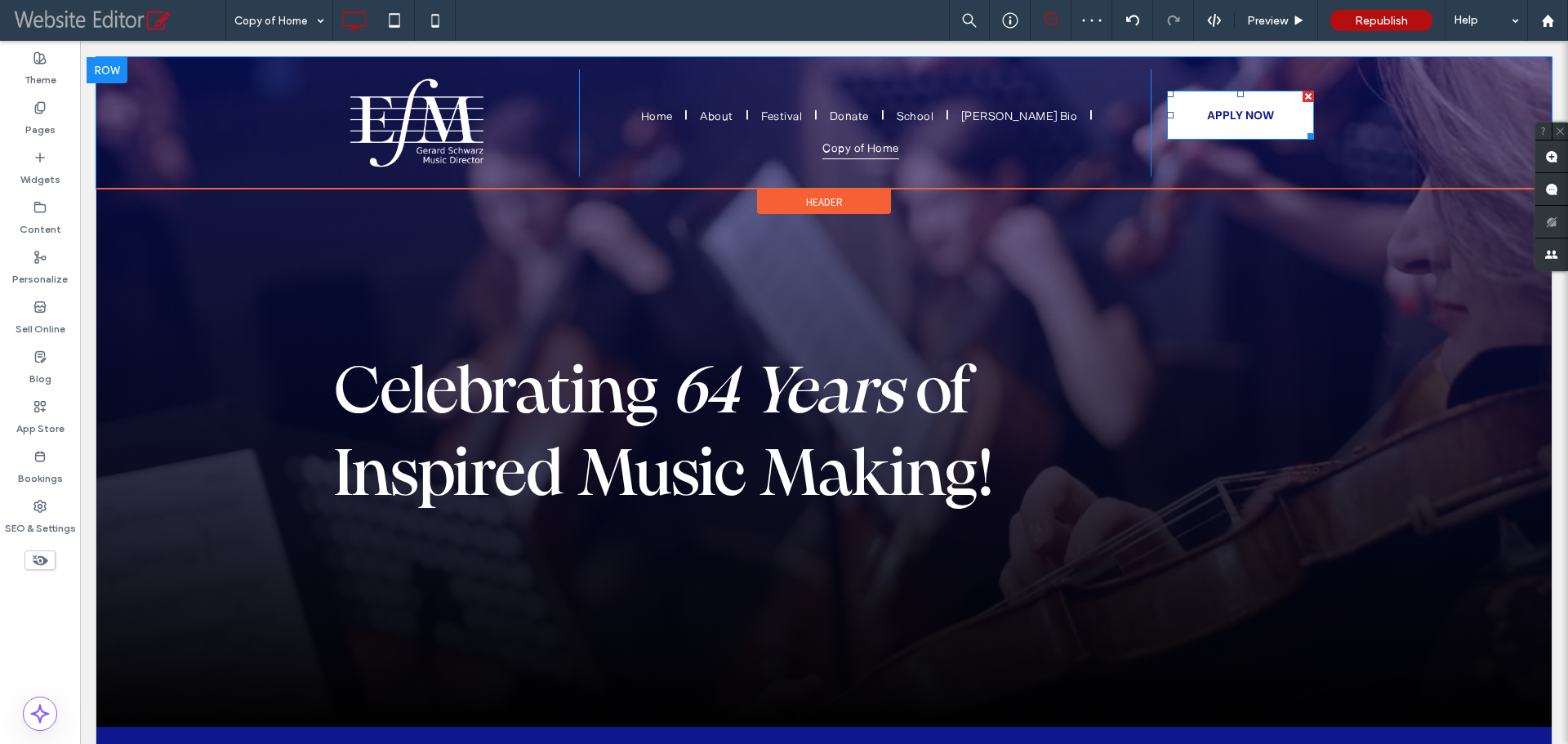
click at [1250, 119] on span "APPLY NOW" at bounding box center [1241, 115] width 67 height 15
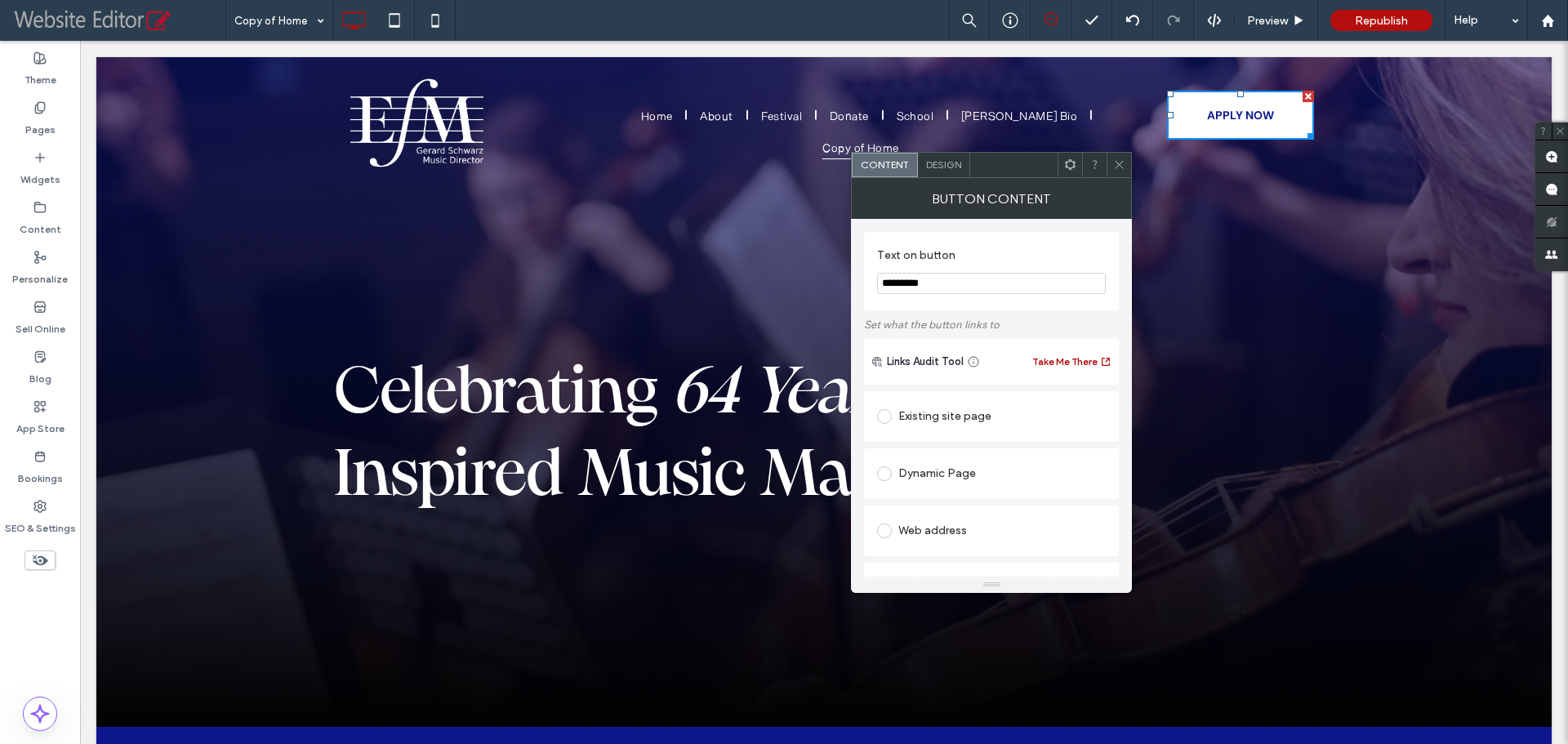
click at [946, 170] on span "Design" at bounding box center [944, 164] width 35 height 12
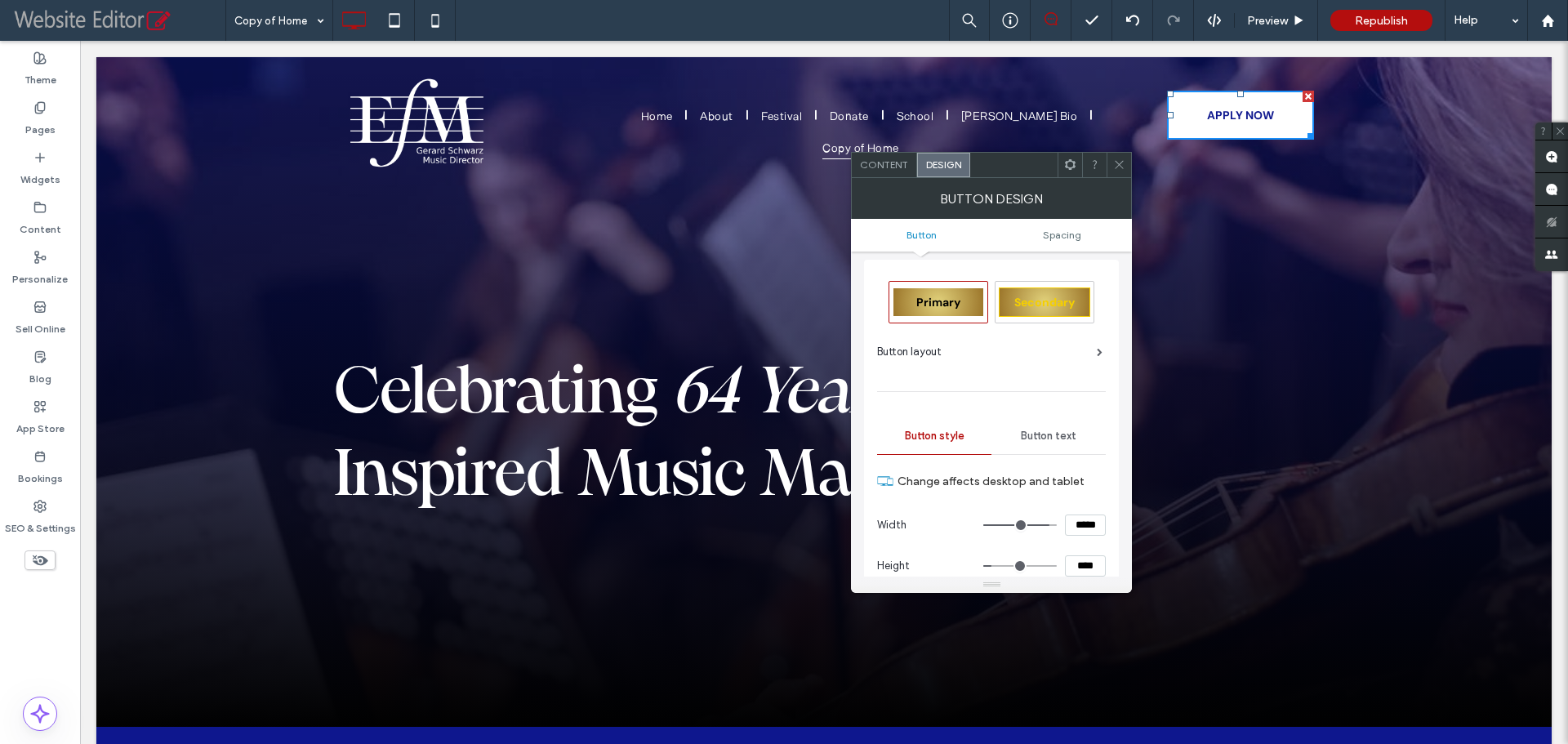
scroll to position [0, 0]
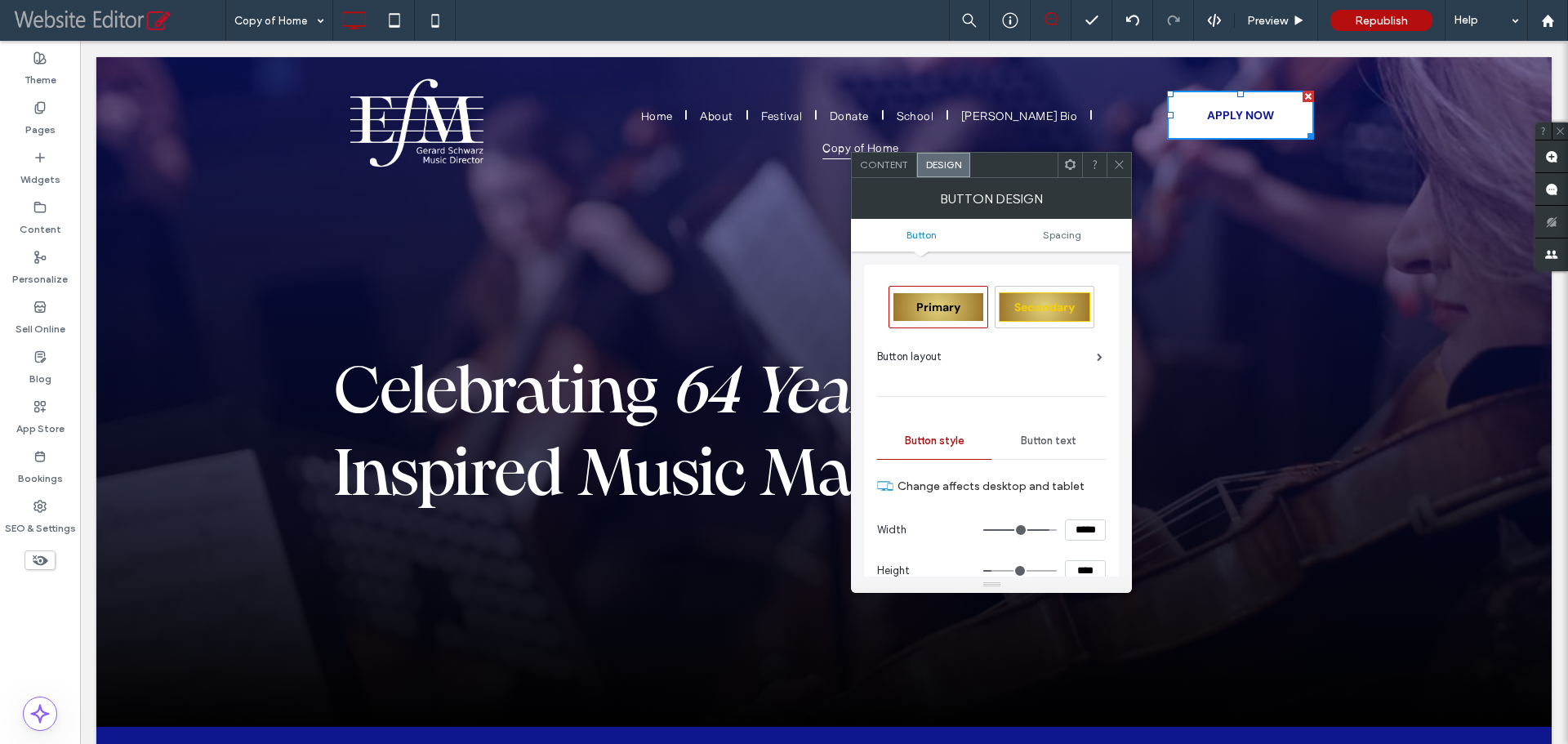
click at [1054, 440] on span "Button text" at bounding box center [1048, 441] width 56 height 13
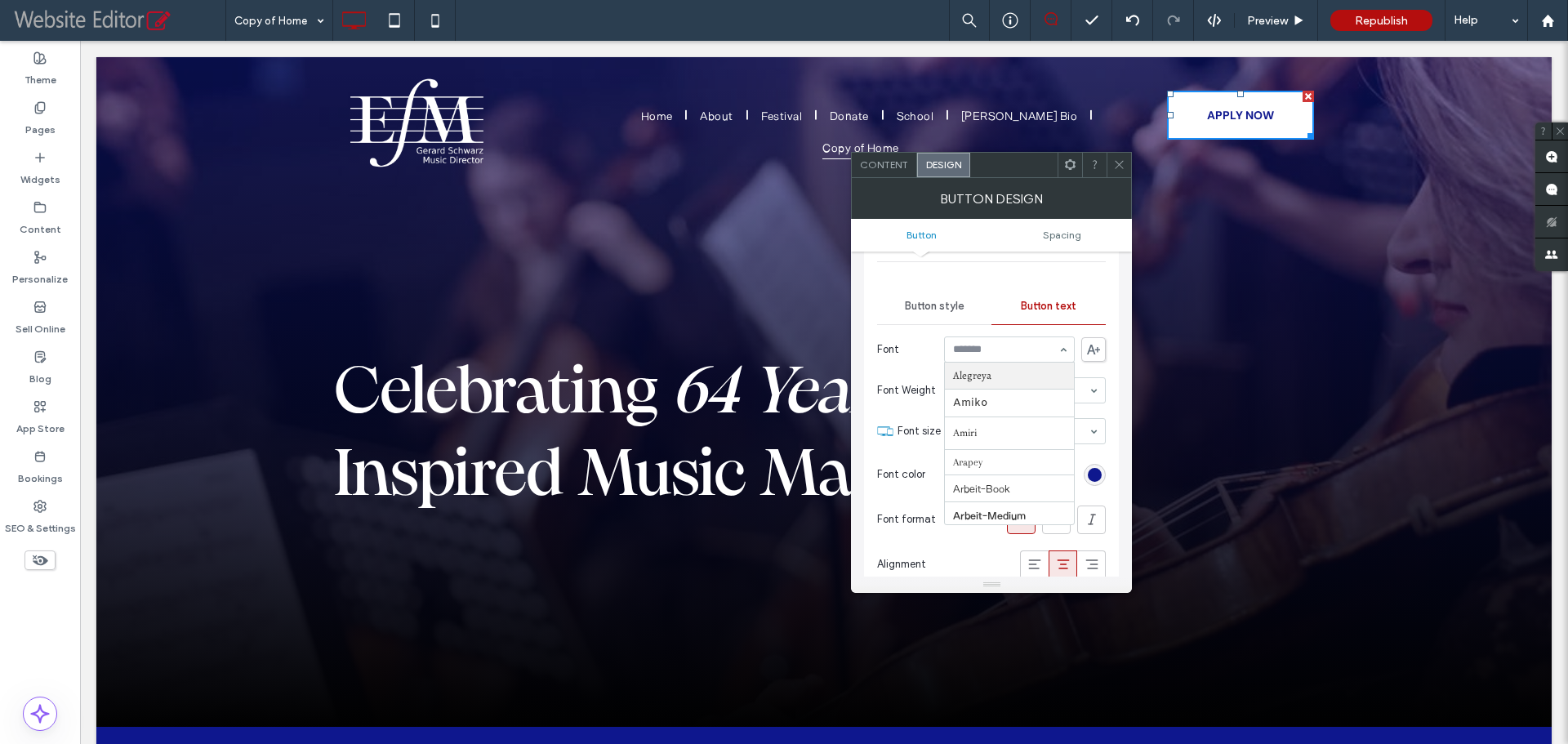
scroll to position [163, 0]
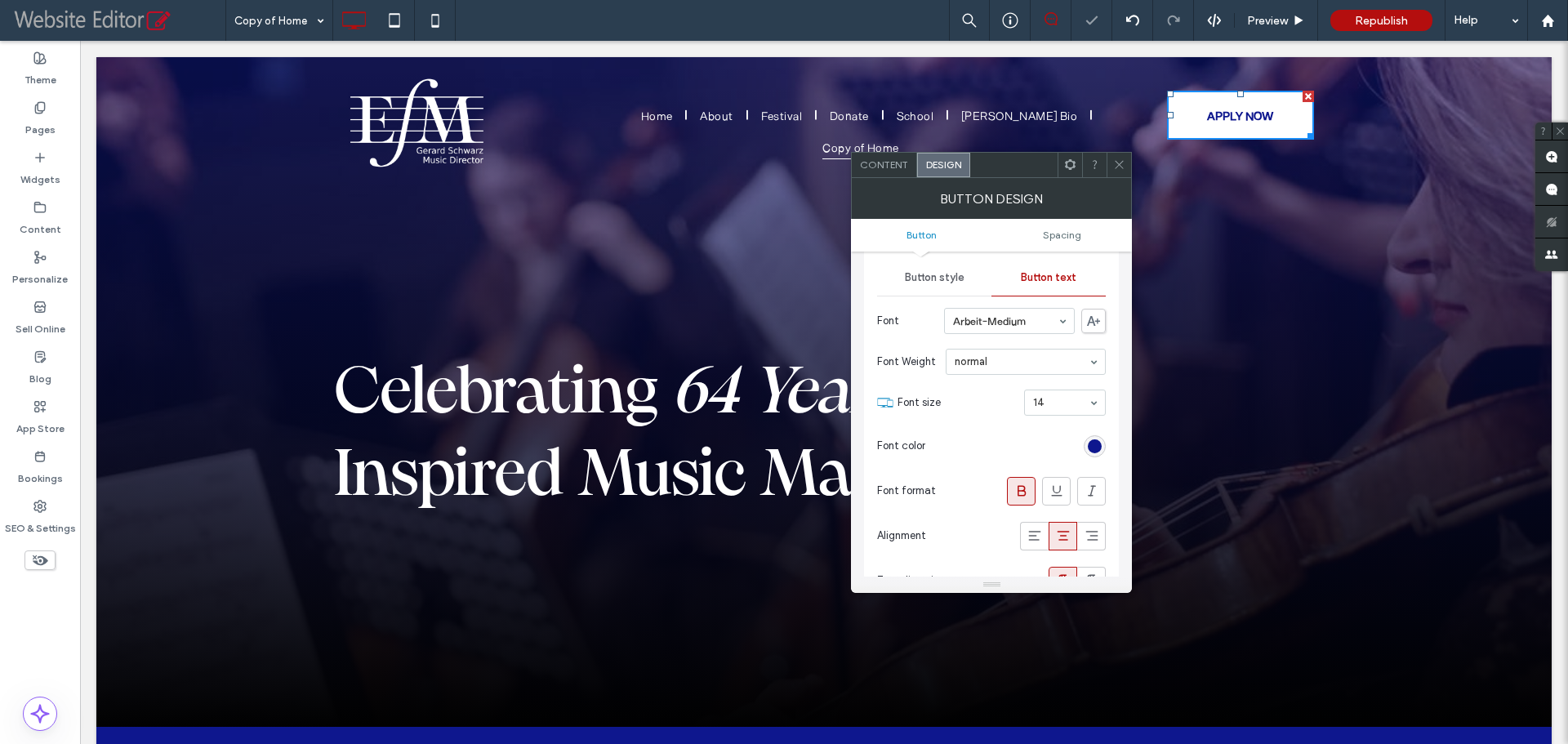
drag, startPoint x: 1121, startPoint y: 167, endPoint x: 1109, endPoint y: 212, distance: 46.6
click at [1121, 166] on icon at bounding box center [1119, 164] width 12 height 12
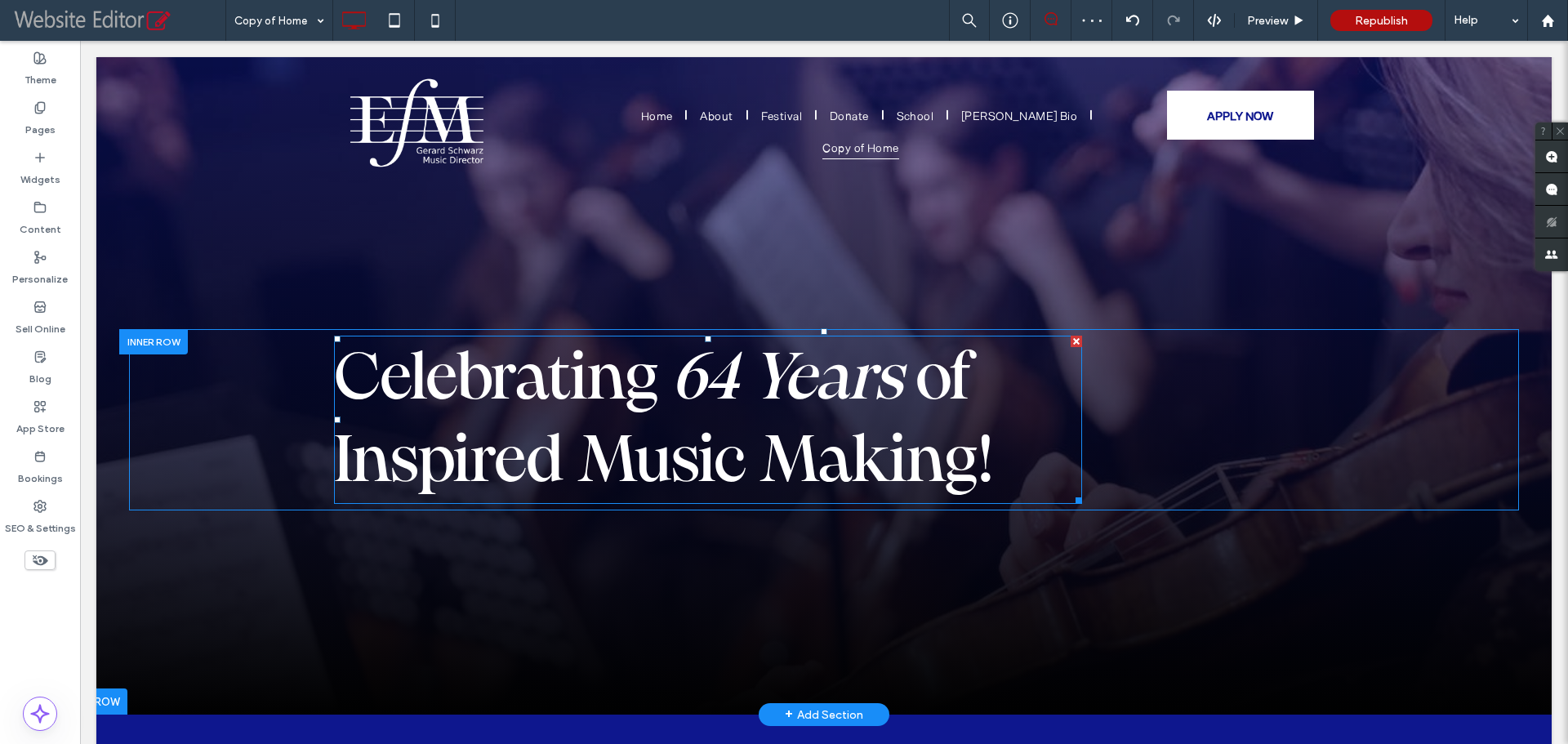
scroll to position [0, 0]
